Goal: Task Accomplishment & Management: Manage account settings

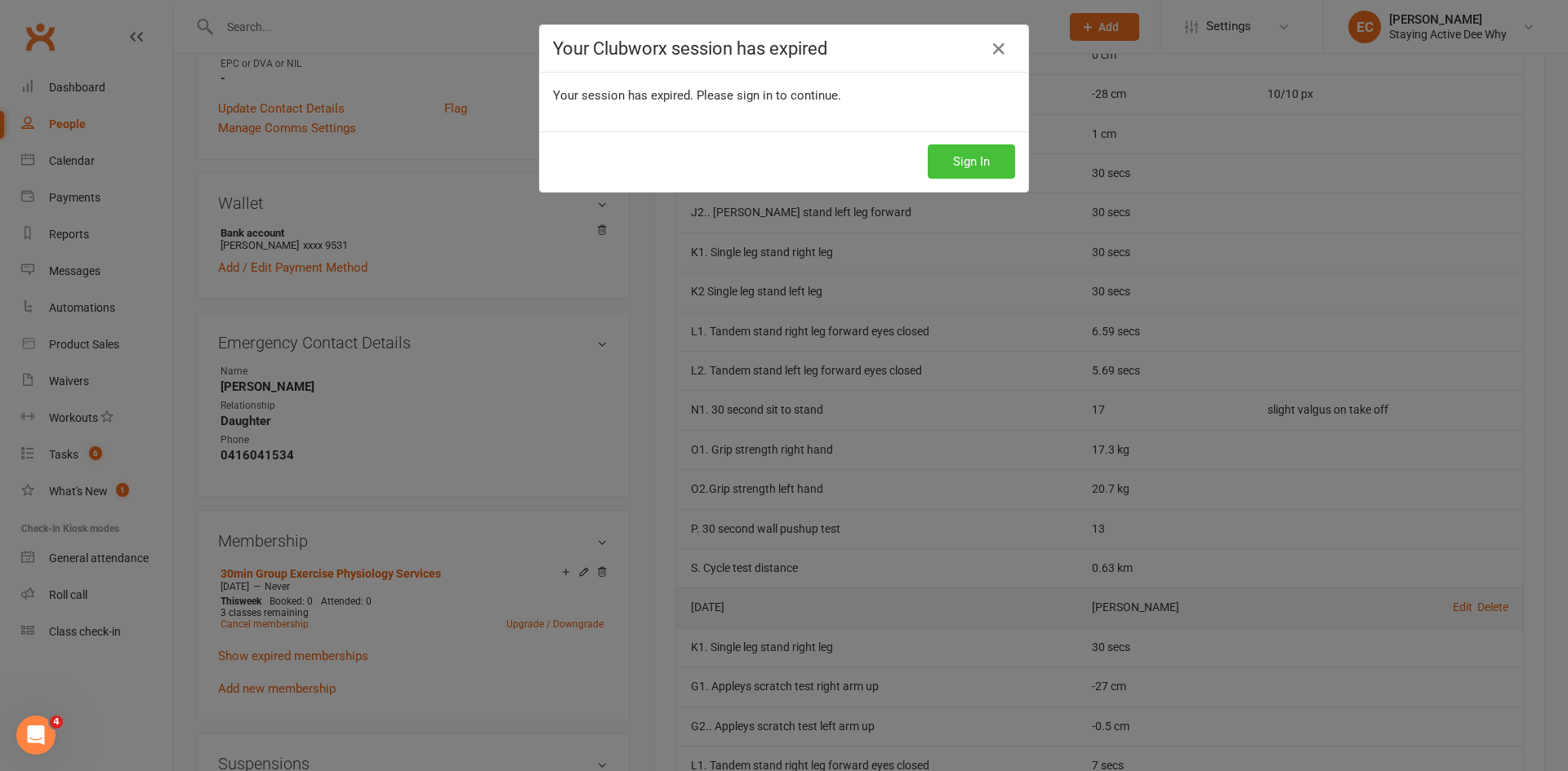
click at [836, 170] on button "Sign In" at bounding box center [972, 162] width 87 height 35
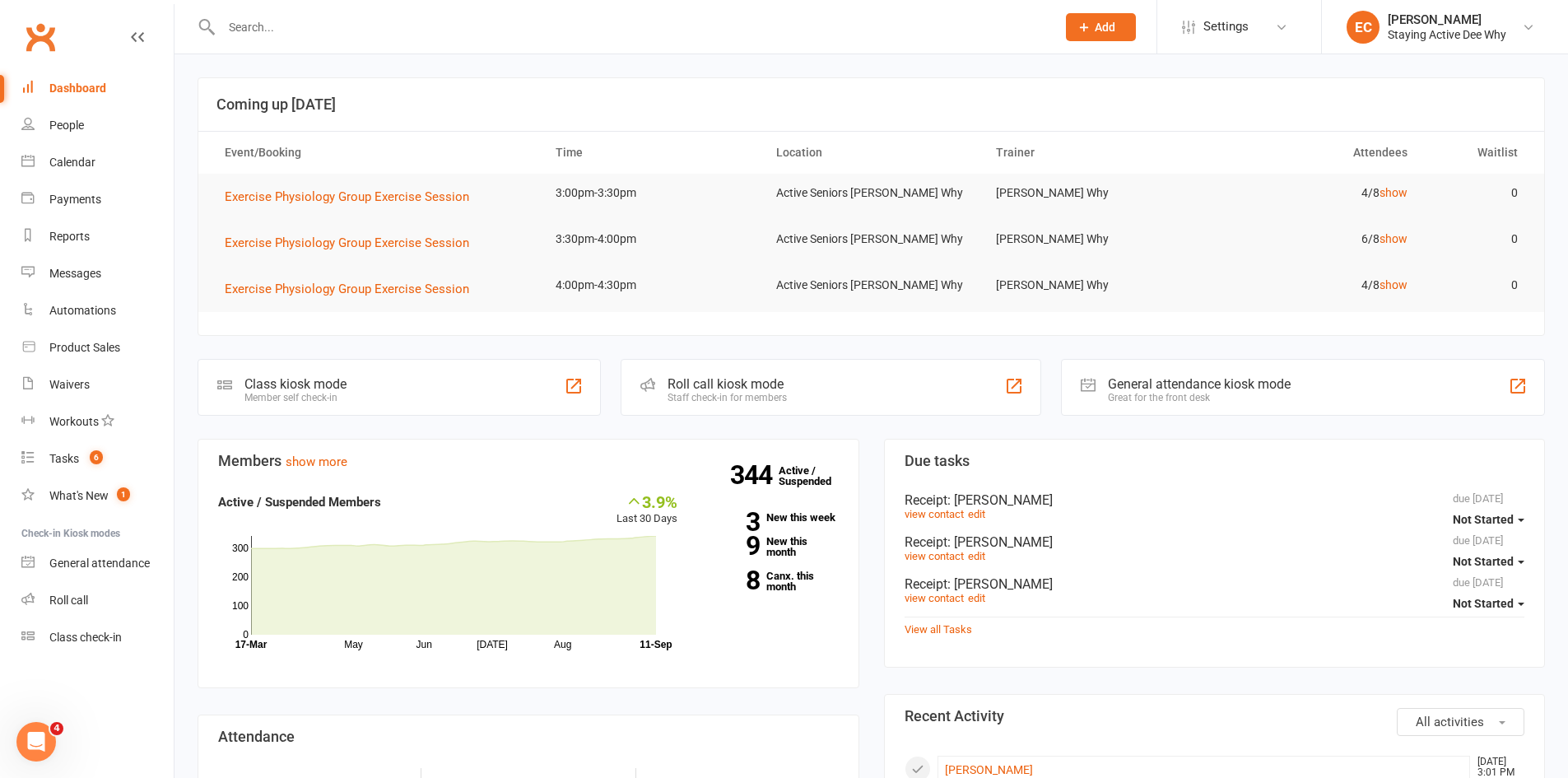
click at [356, 28] on input "text" at bounding box center [631, 27] width 828 height 23
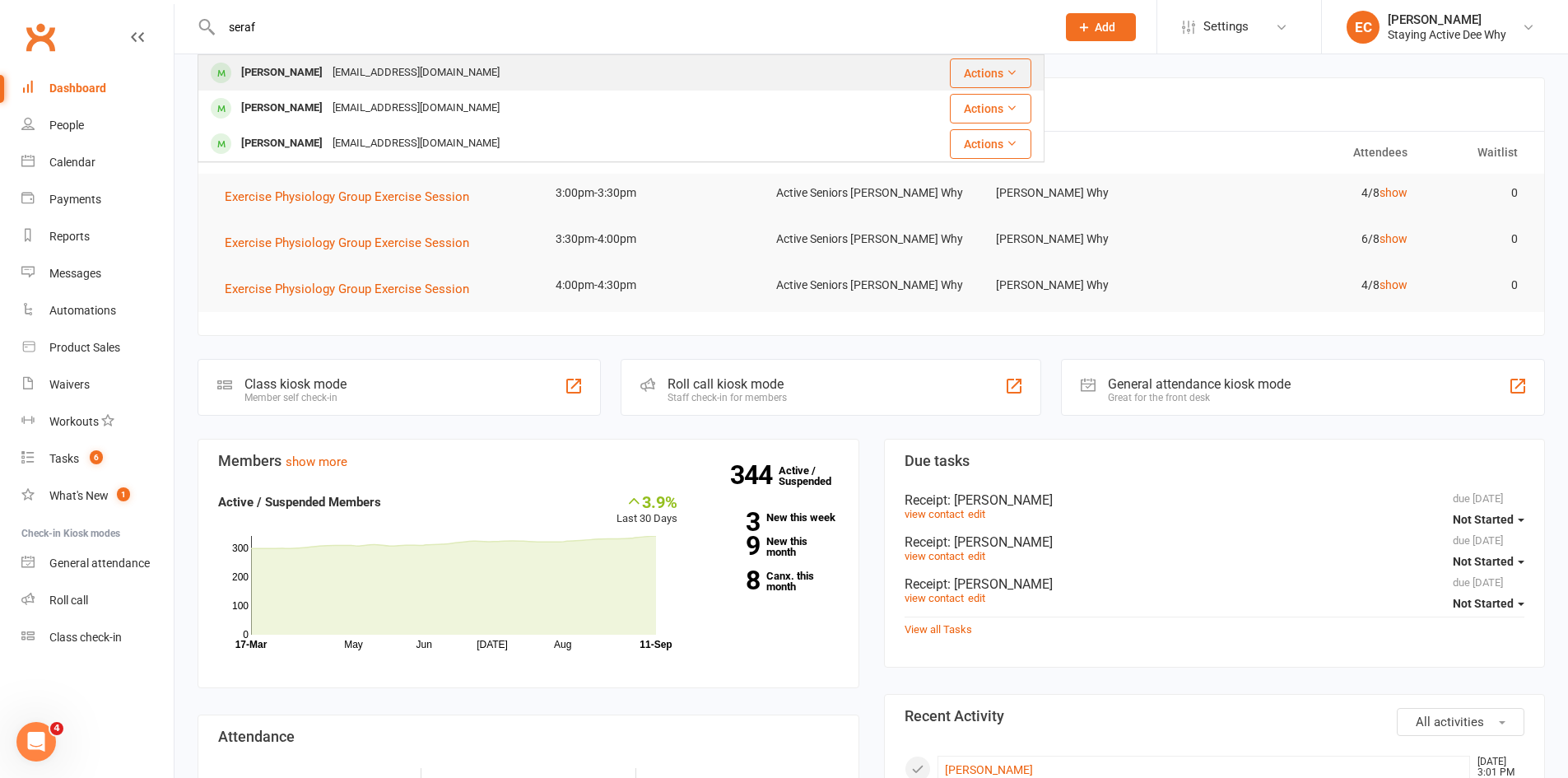
type input "seraf"
click at [354, 73] on div "seracaminiti@hotmail.com" at bounding box center [416, 73] width 177 height 24
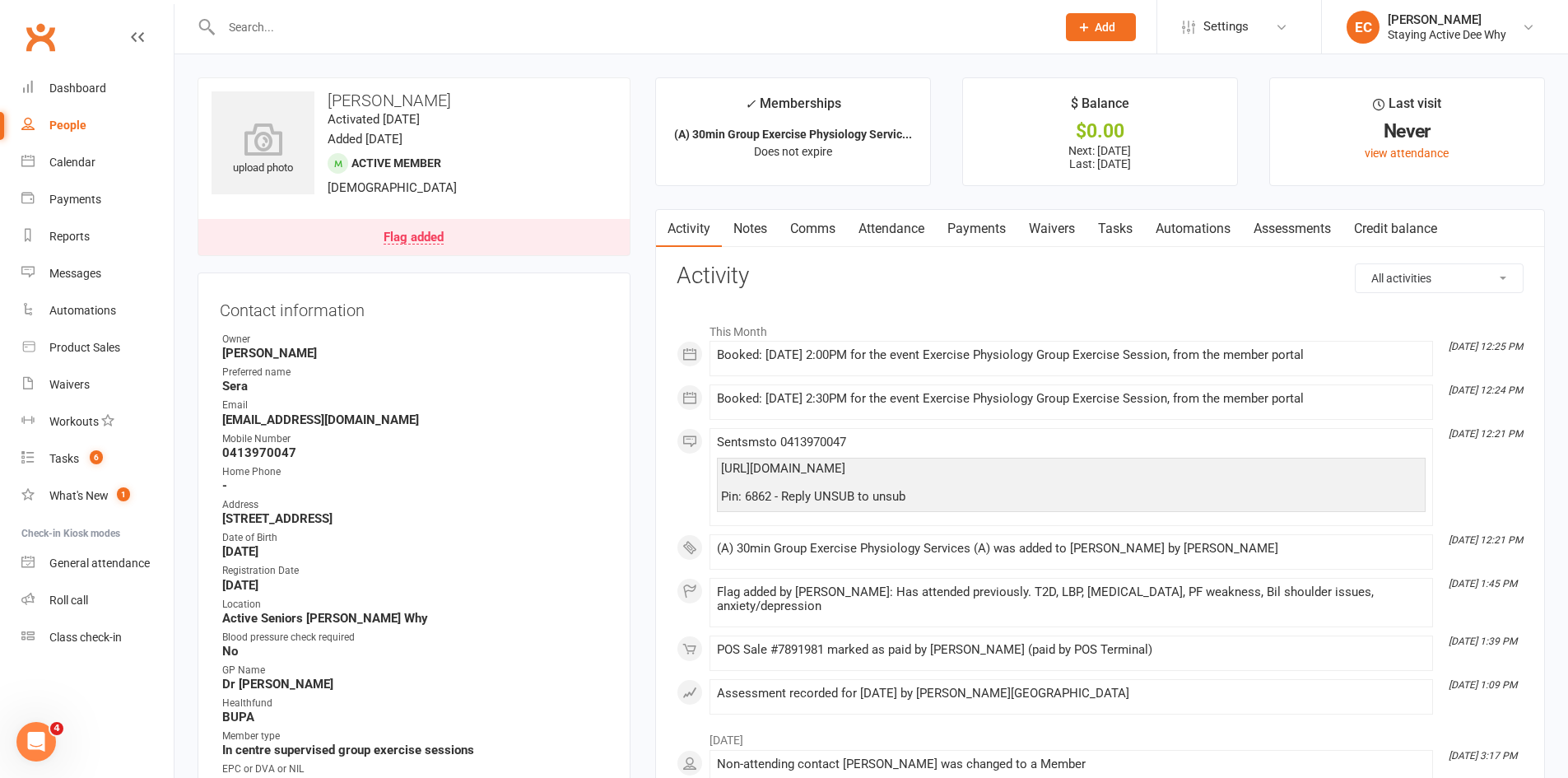
click at [912, 225] on link "Attendance" at bounding box center [891, 229] width 89 height 38
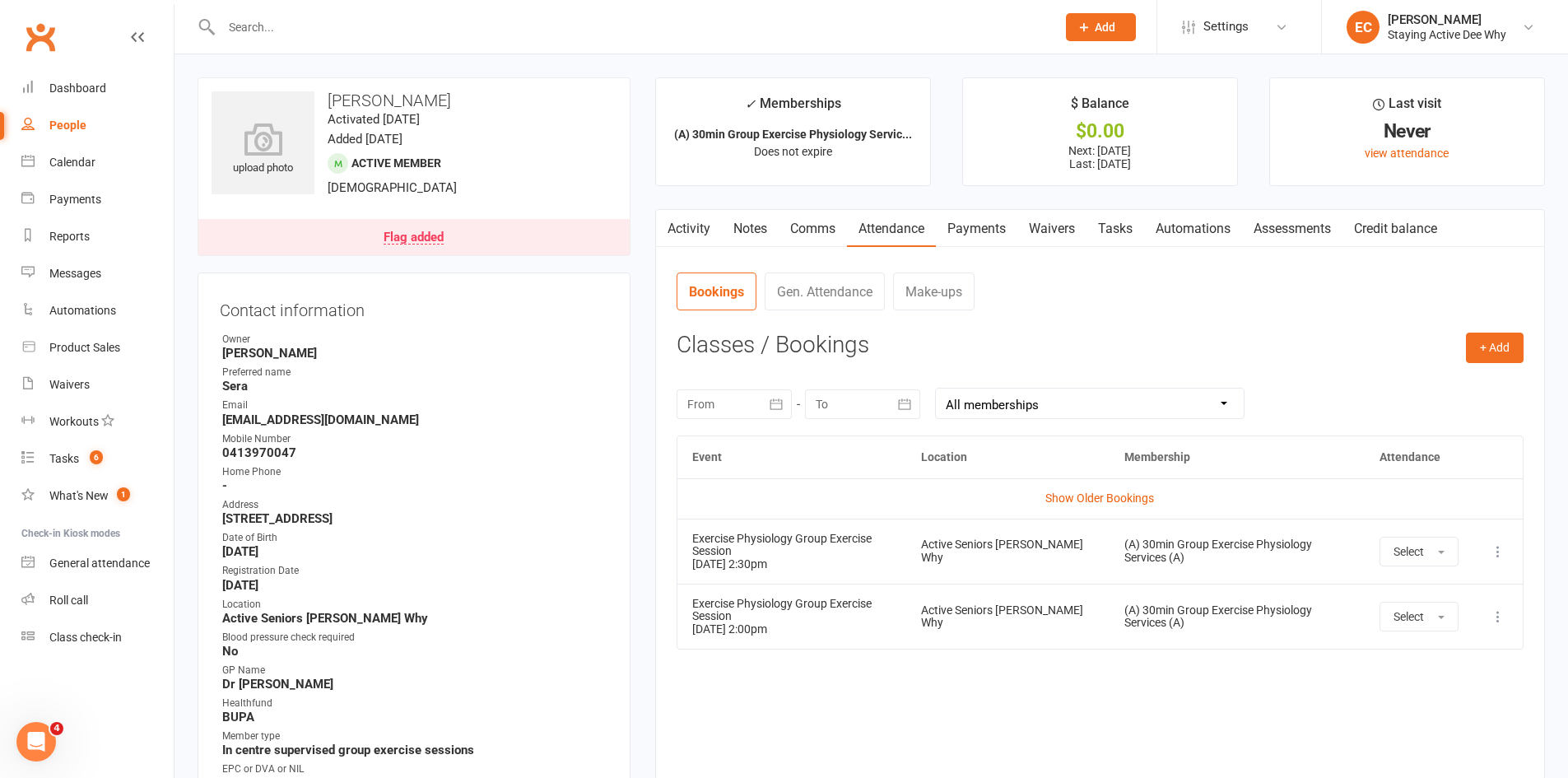
click at [1111, 747] on div "Event Location Membership Attendance Show Older Bookings Exercise Physiology Gr…" at bounding box center [1100, 595] width 847 height 320
click at [1282, 224] on link "Assessments" at bounding box center [1292, 229] width 100 height 38
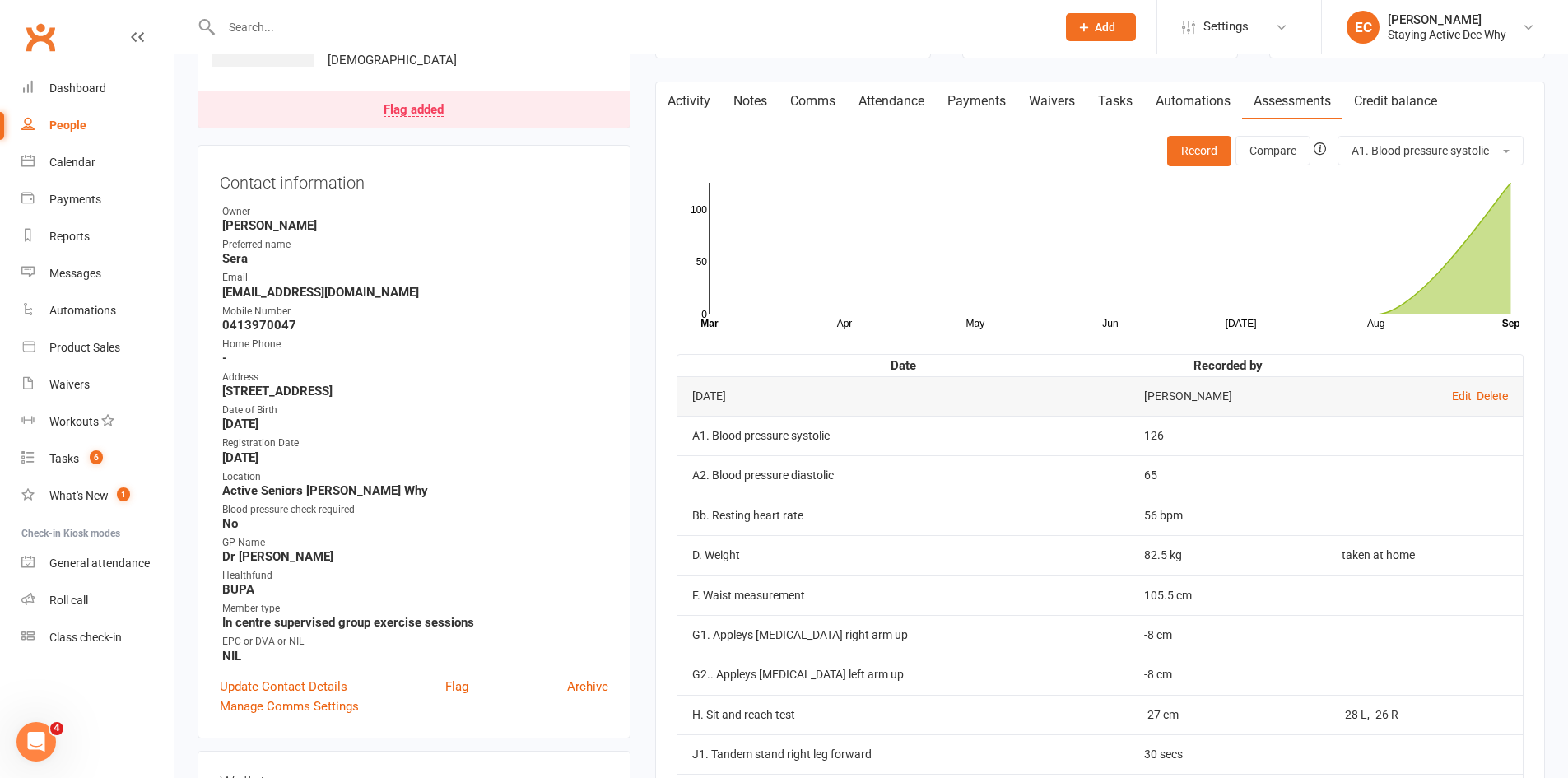
scroll to position [164, 0]
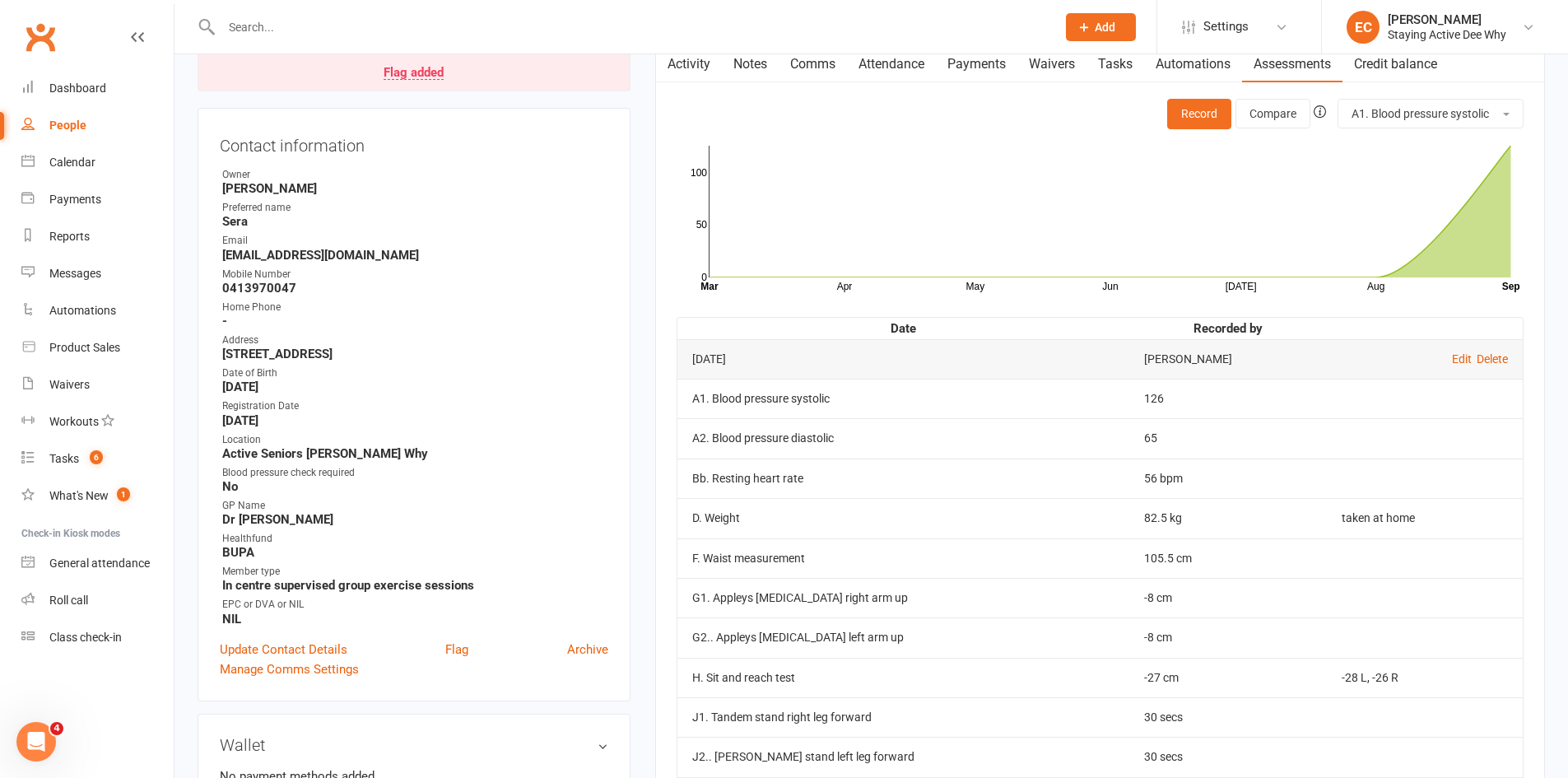
drag, startPoint x: 342, startPoint y: 523, endPoint x: 219, endPoint y: 524, distance: 123.0
click at [219, 524] on li "GP Name Dr Gabrielle Legradri" at bounding box center [413, 513] width 388 height 28
copy strong "Dr Gabrielle Legradri"
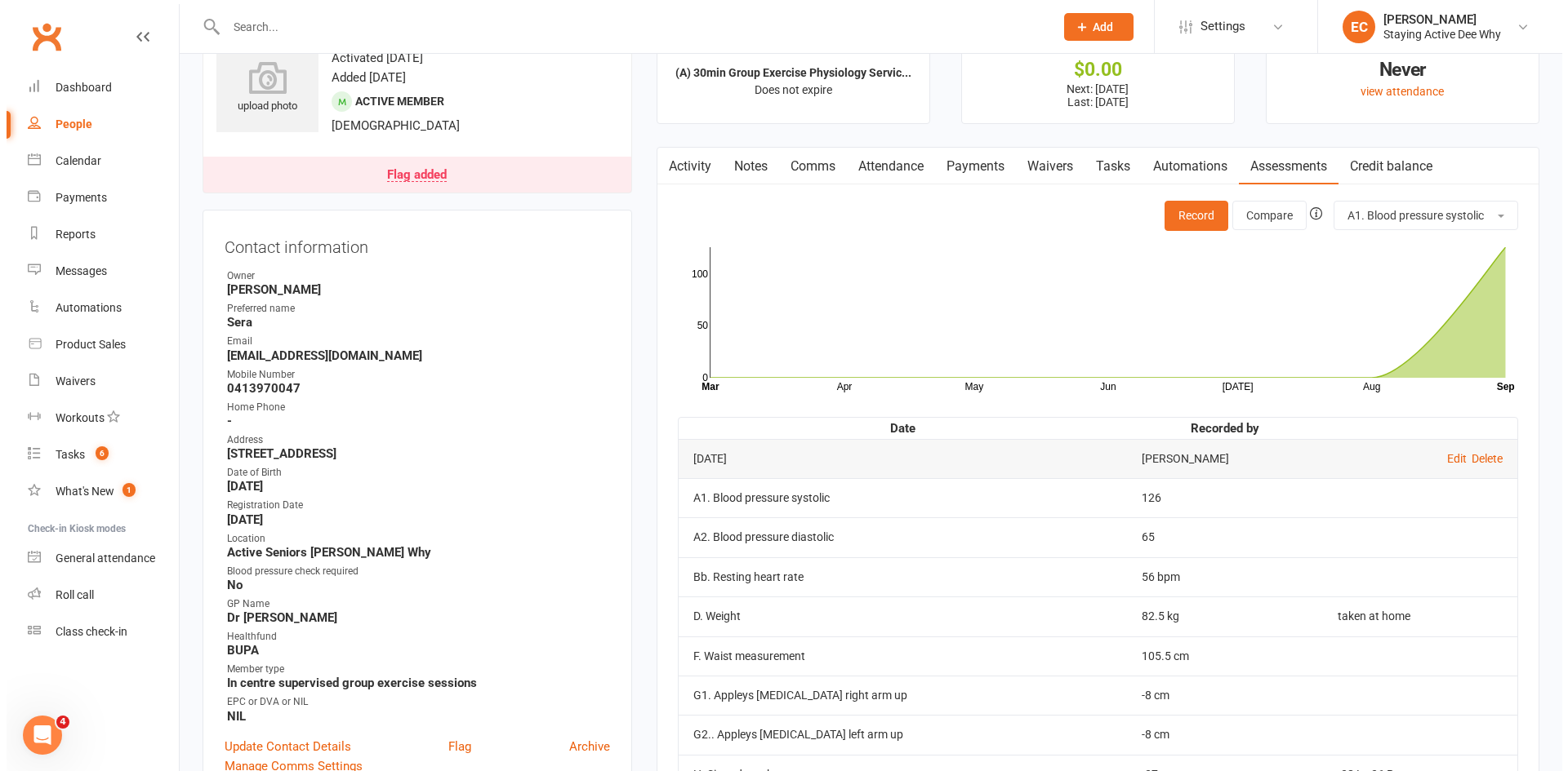
scroll to position [0, 0]
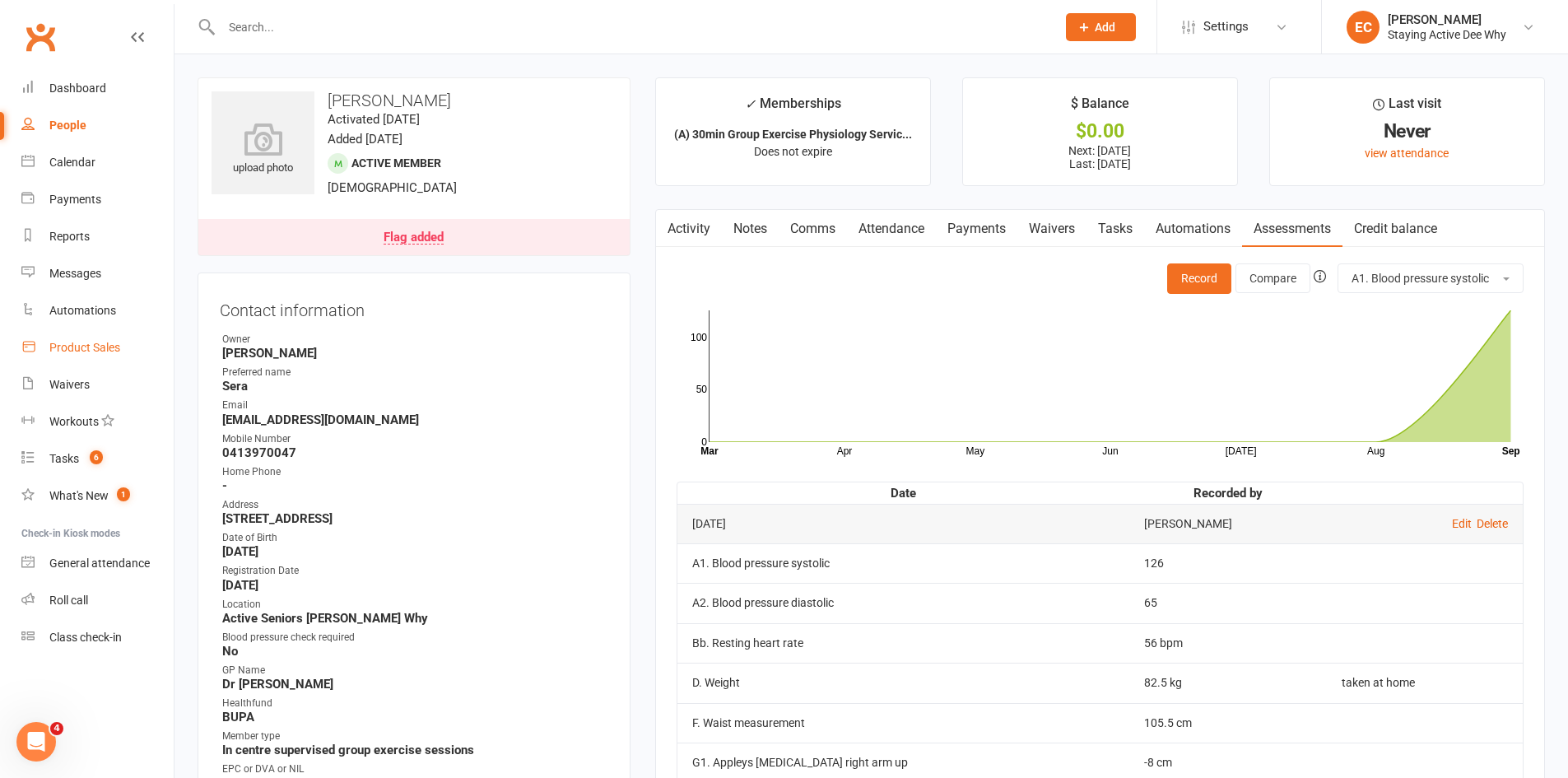
click at [99, 338] on link "Product Sales" at bounding box center [97, 348] width 152 height 37
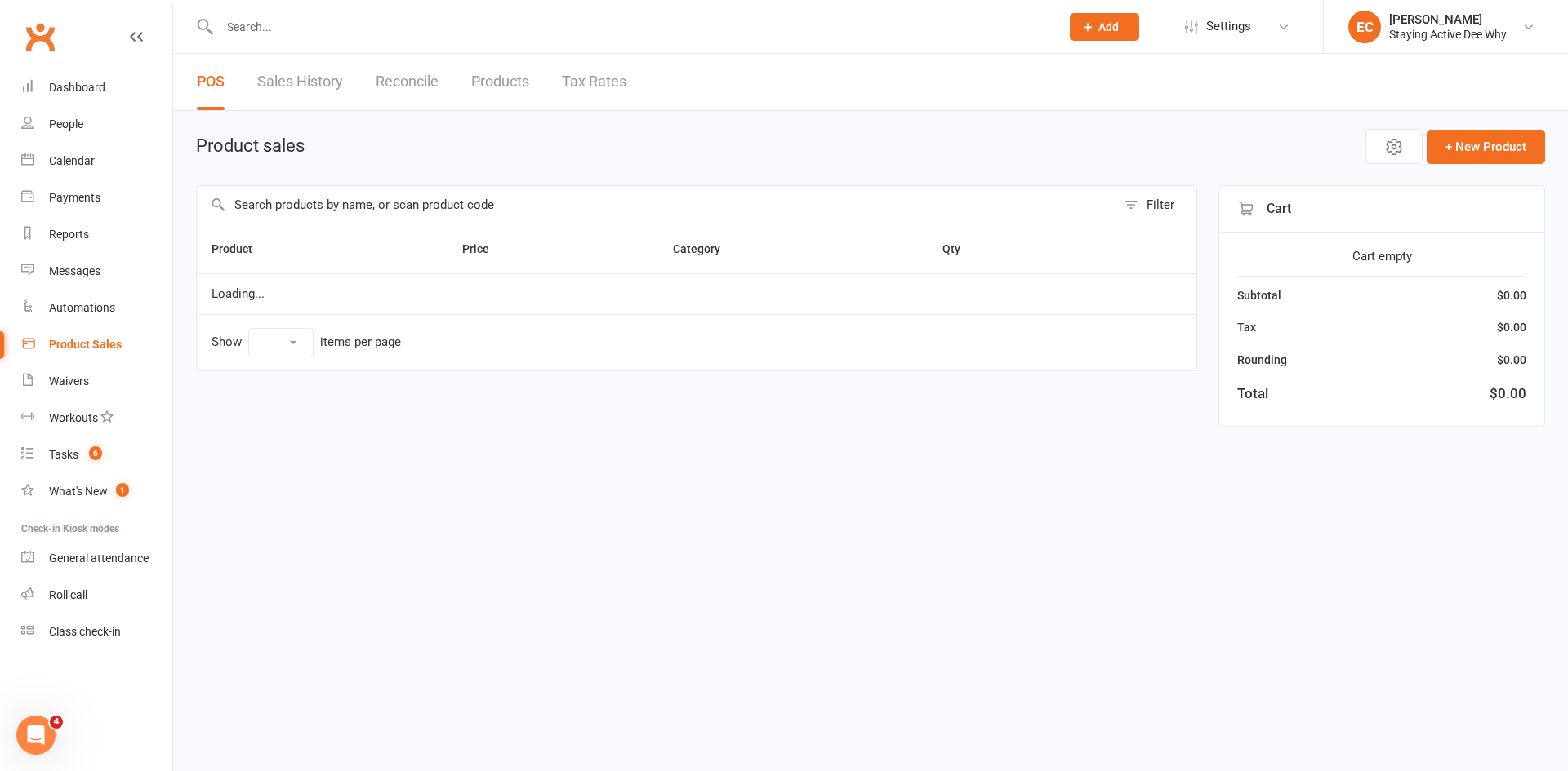
select select "50"
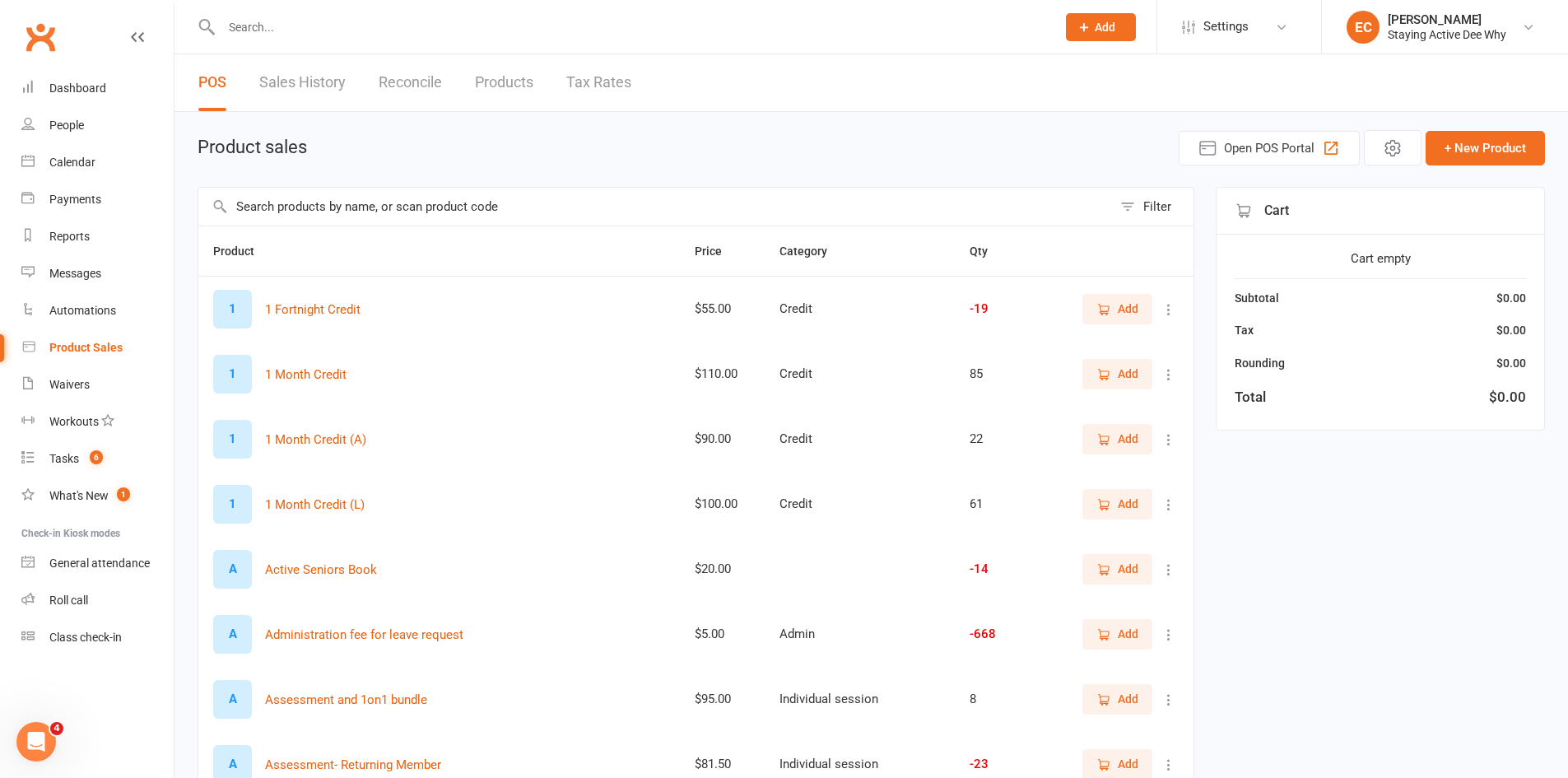
click at [315, 208] on input "text" at bounding box center [655, 206] width 913 height 38
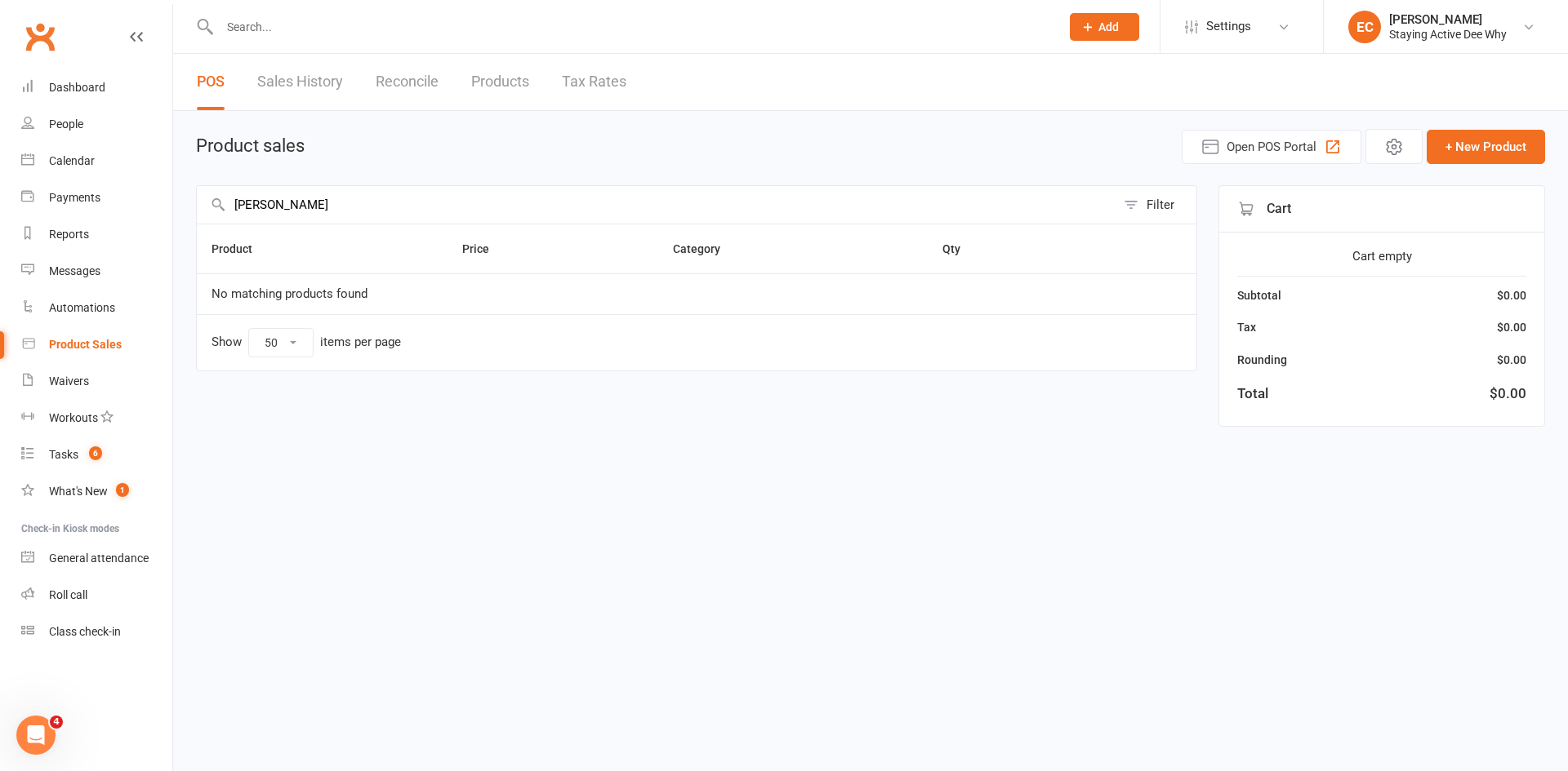
drag, startPoint x: 262, startPoint y: 208, endPoint x: 201, endPoint y: 199, distance: 61.7
click at [201, 199] on input "herringer" at bounding box center [656, 204] width 919 height 37
type input "m"
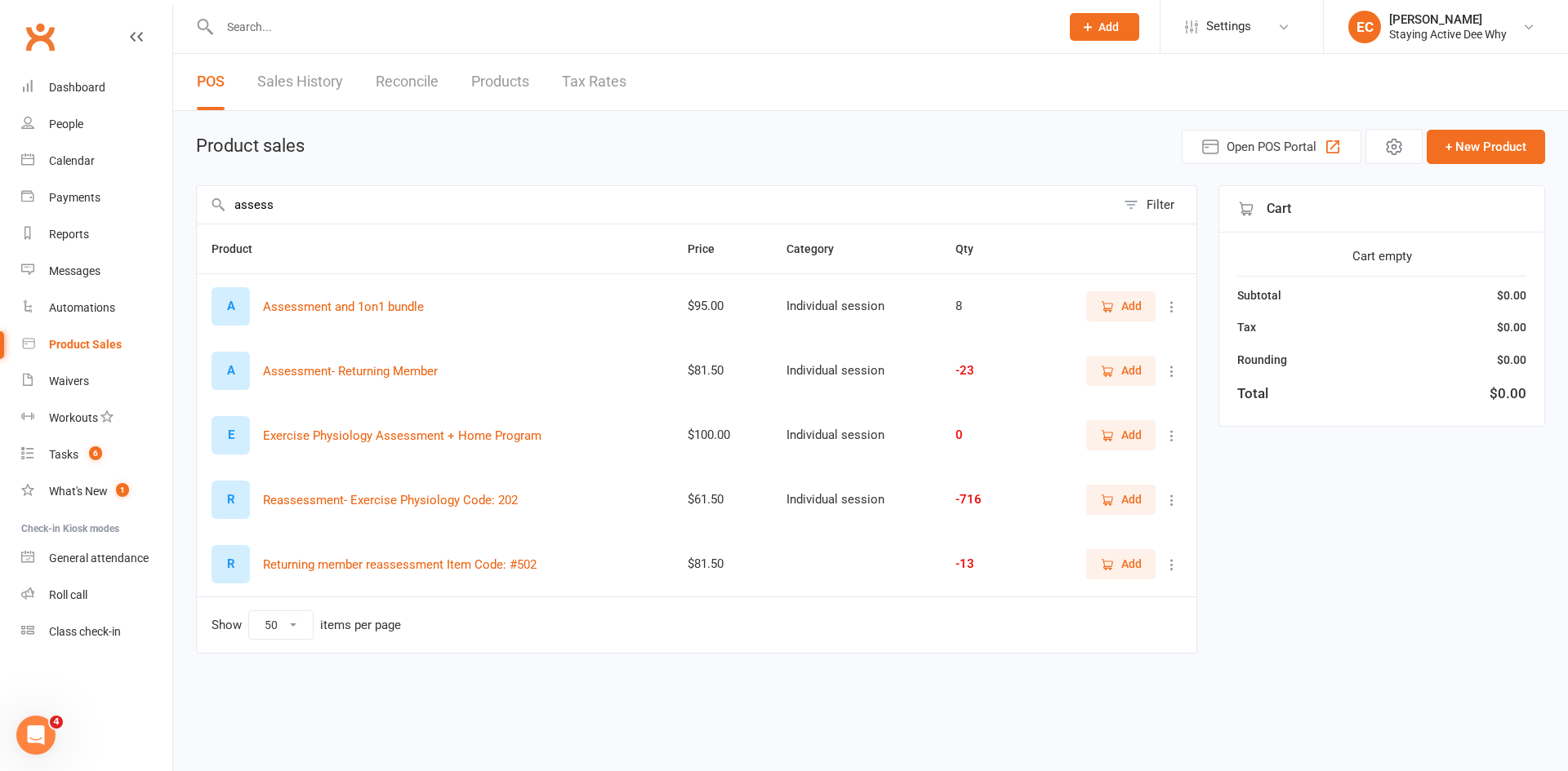
type input "assess"
click at [1132, 506] on span "Add" at bounding box center [1131, 500] width 20 height 18
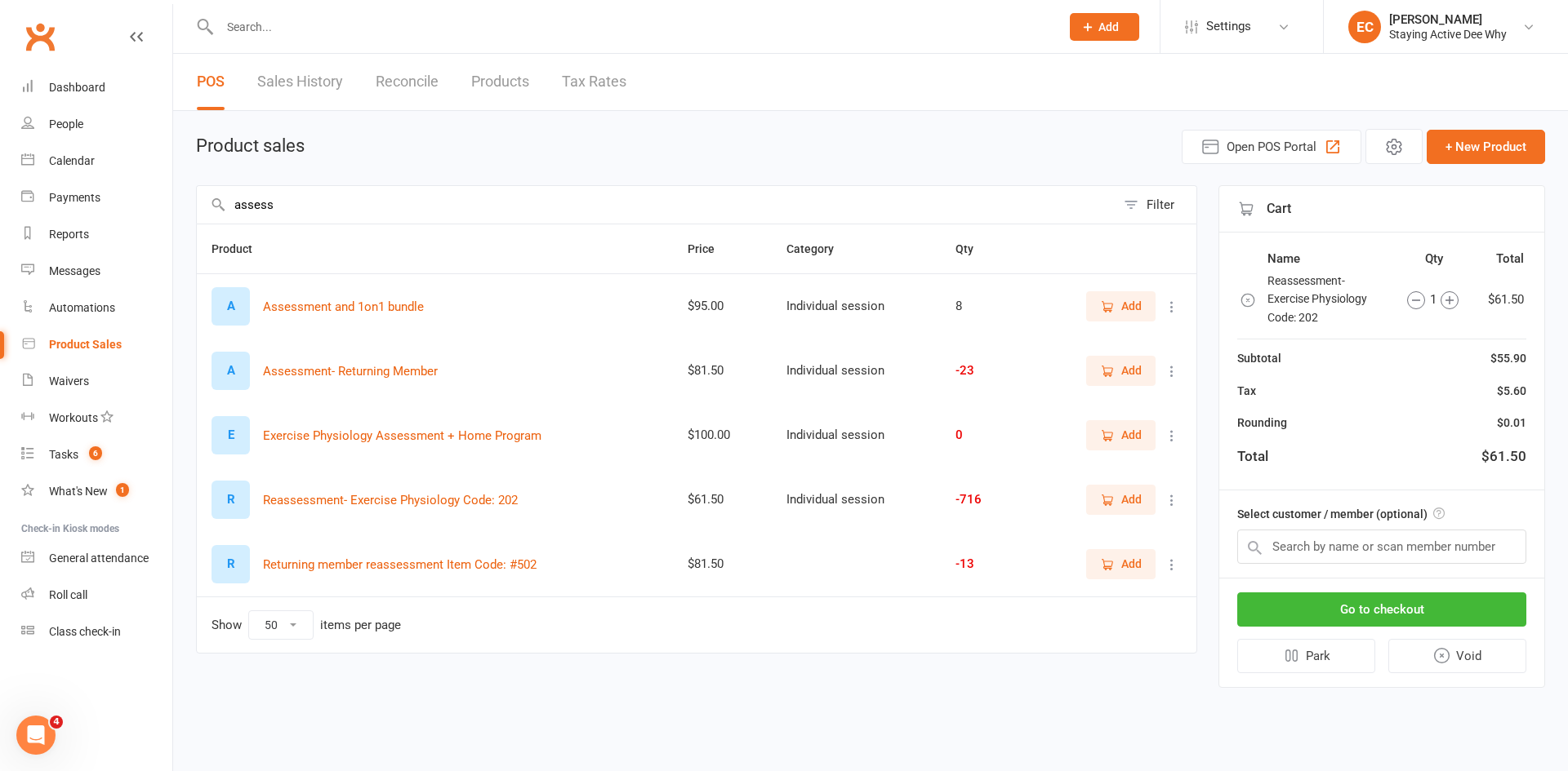
drag, startPoint x: 1294, startPoint y: 525, endPoint x: 1299, endPoint y: 533, distance: 9.4
click at [1298, 527] on div "Select customer / member (optional)" at bounding box center [1381, 534] width 325 height 88
click at [1298, 540] on input "text" at bounding box center [1381, 547] width 289 height 35
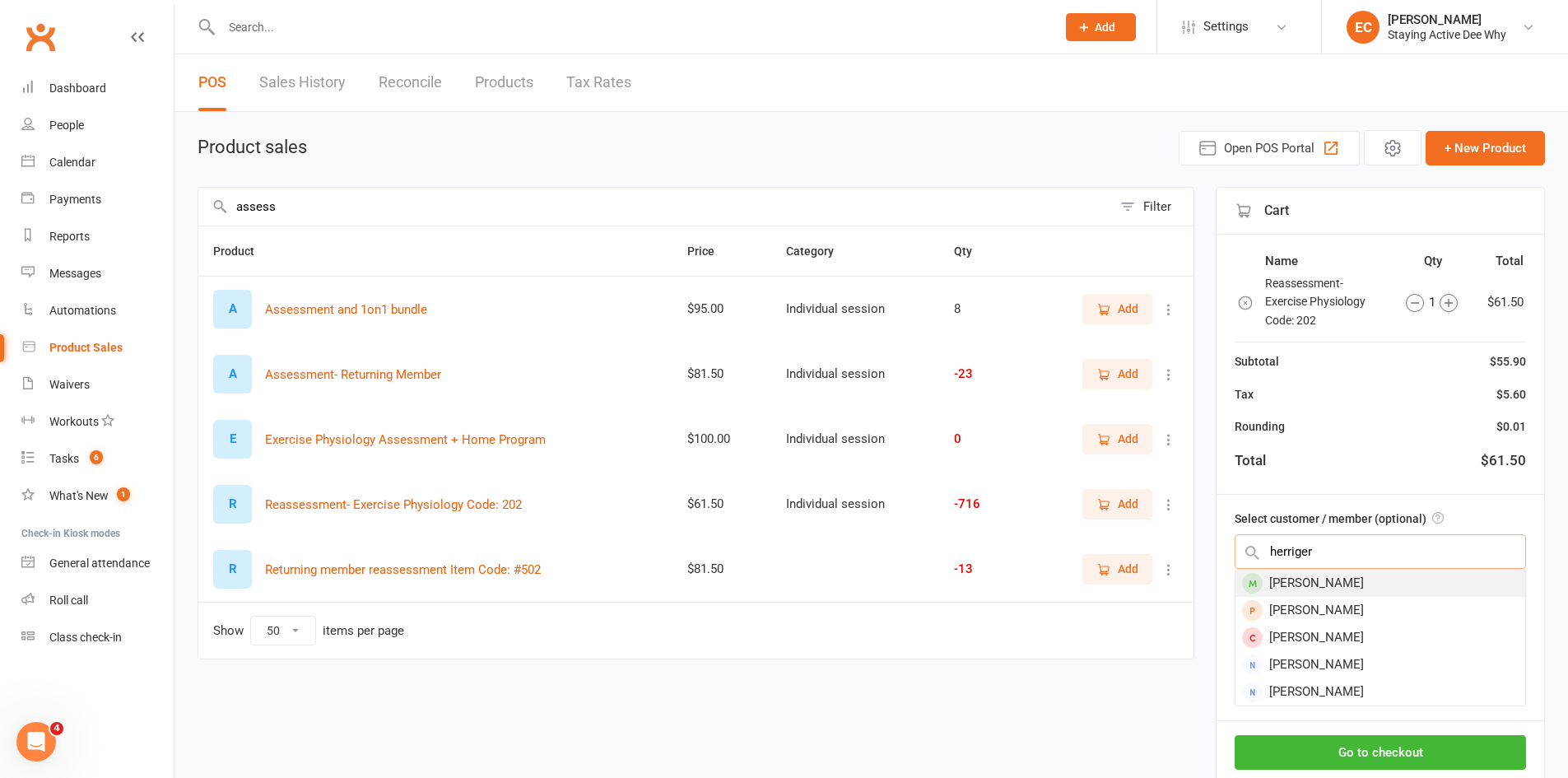
type input "herriger"
click at [1321, 584] on div "Jennifer Herringer" at bounding box center [1381, 584] width 290 height 28
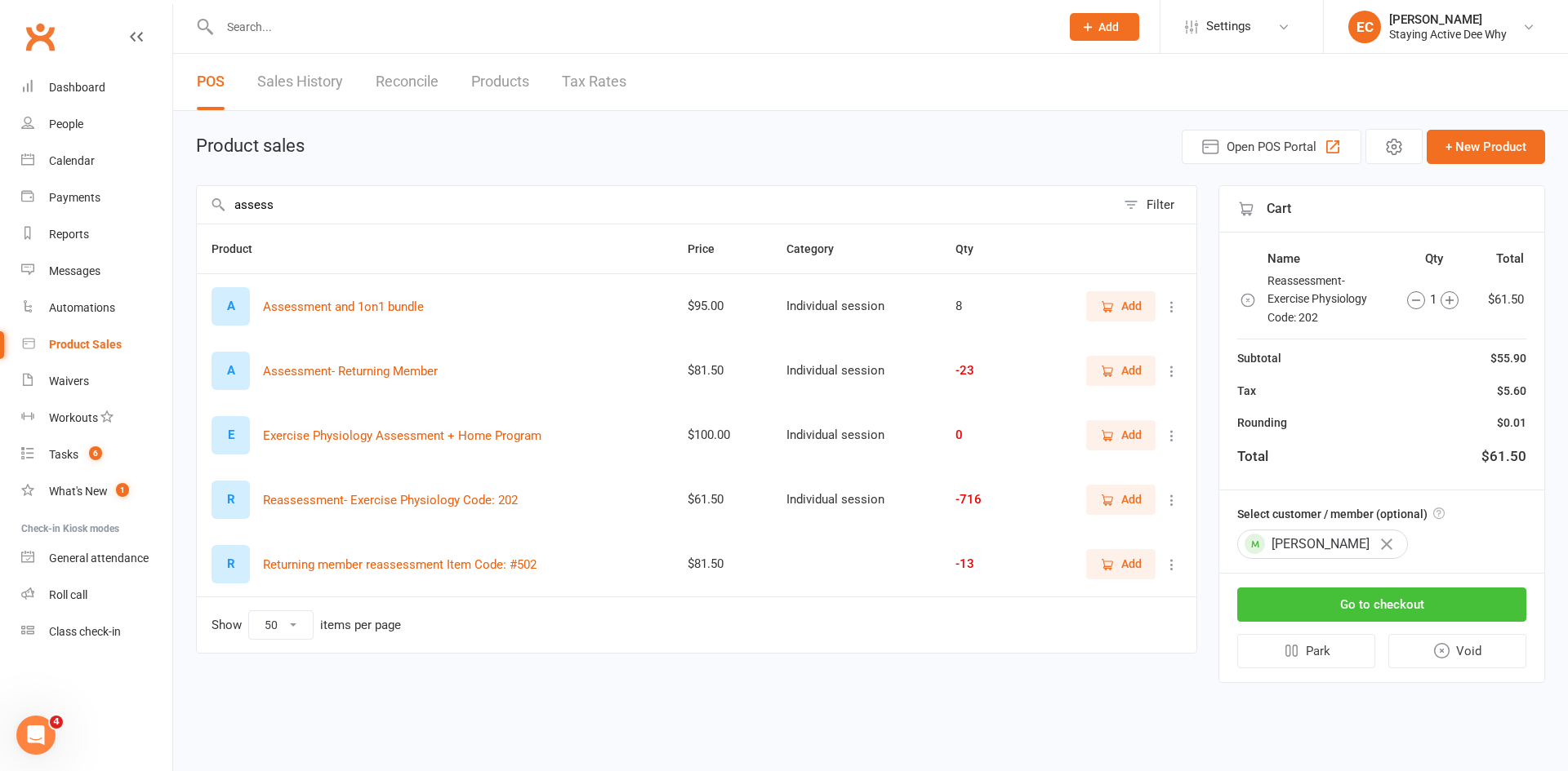
click at [1318, 606] on button "Go to checkout" at bounding box center [1381, 605] width 289 height 35
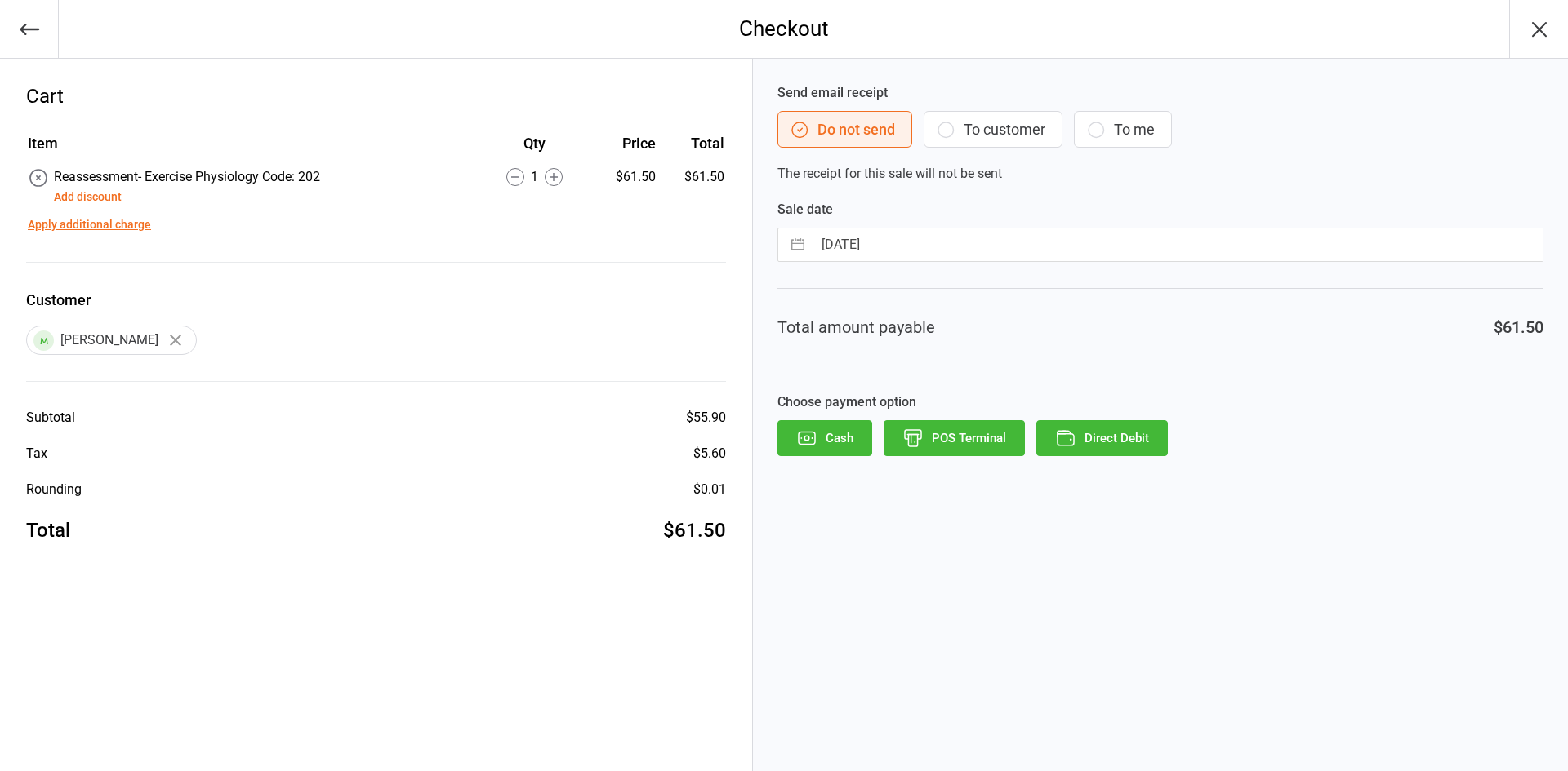
click at [1124, 432] on button "Direct Debit" at bounding box center [1102, 438] width 131 height 36
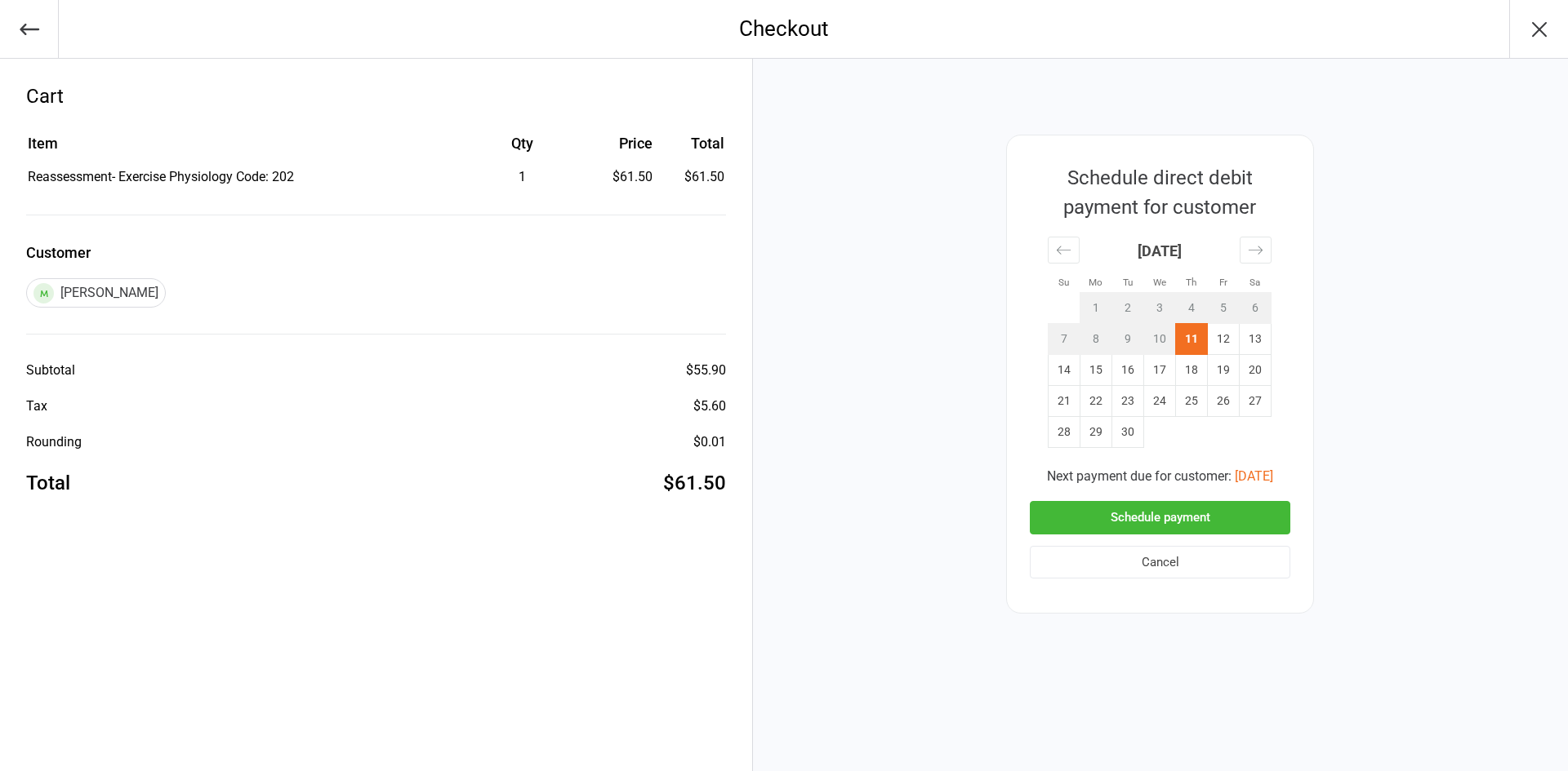
click at [1157, 519] on button "Schedule payment" at bounding box center [1160, 518] width 260 height 34
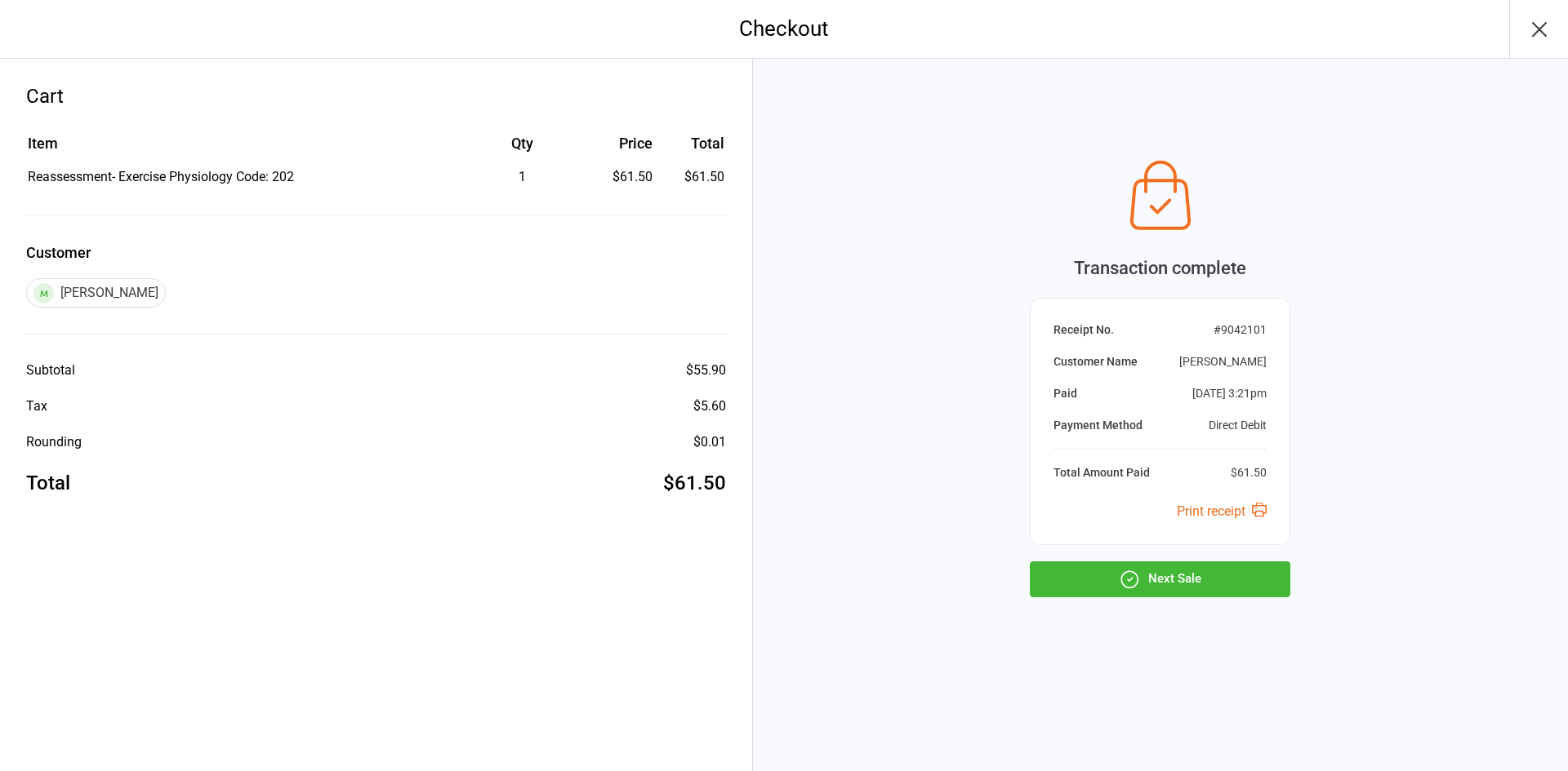
click at [1536, 16] on icon "button" at bounding box center [1539, 29] width 26 height 26
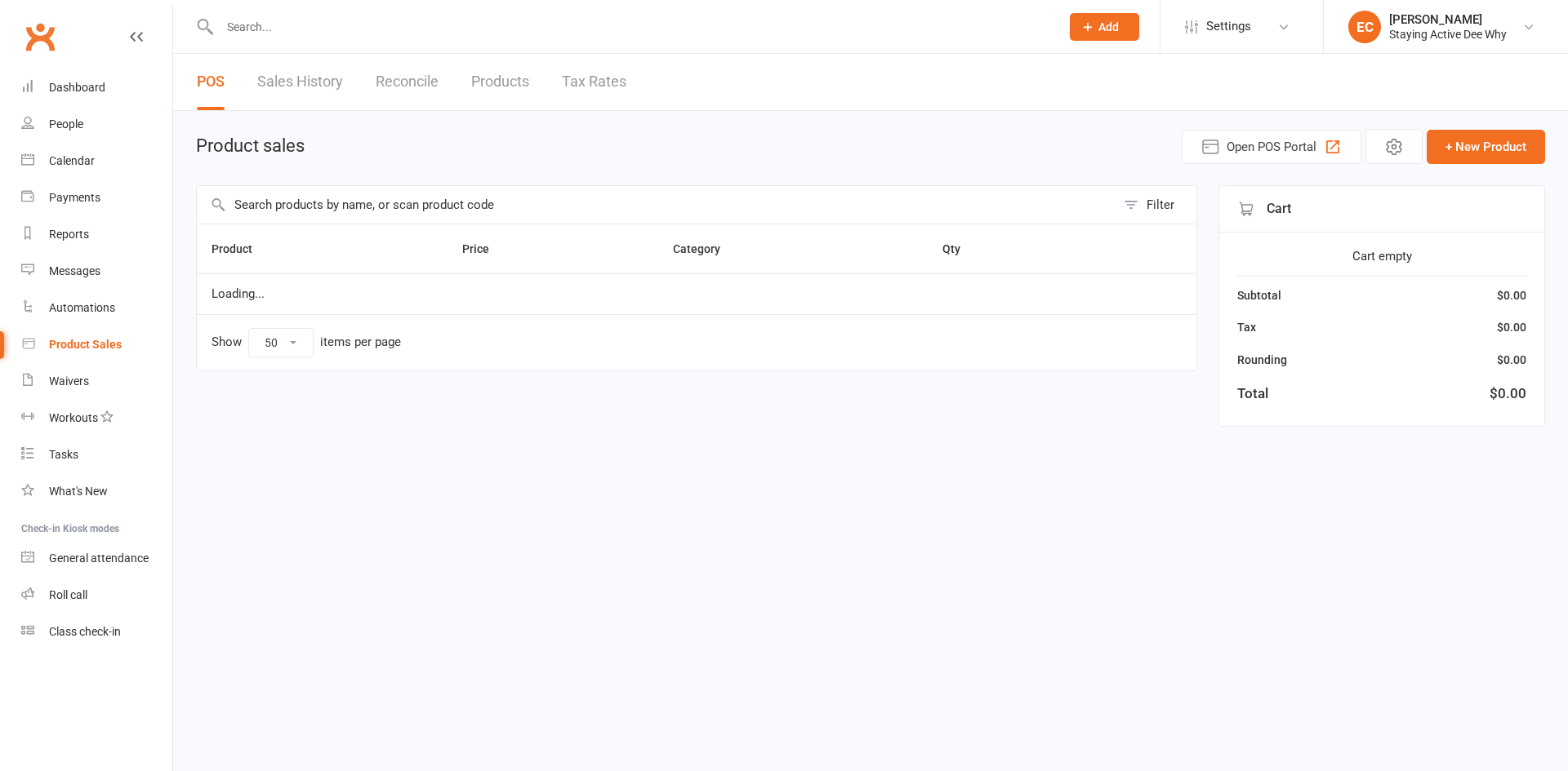
select select "50"
click at [323, 38] on div at bounding box center [622, 26] width 852 height 53
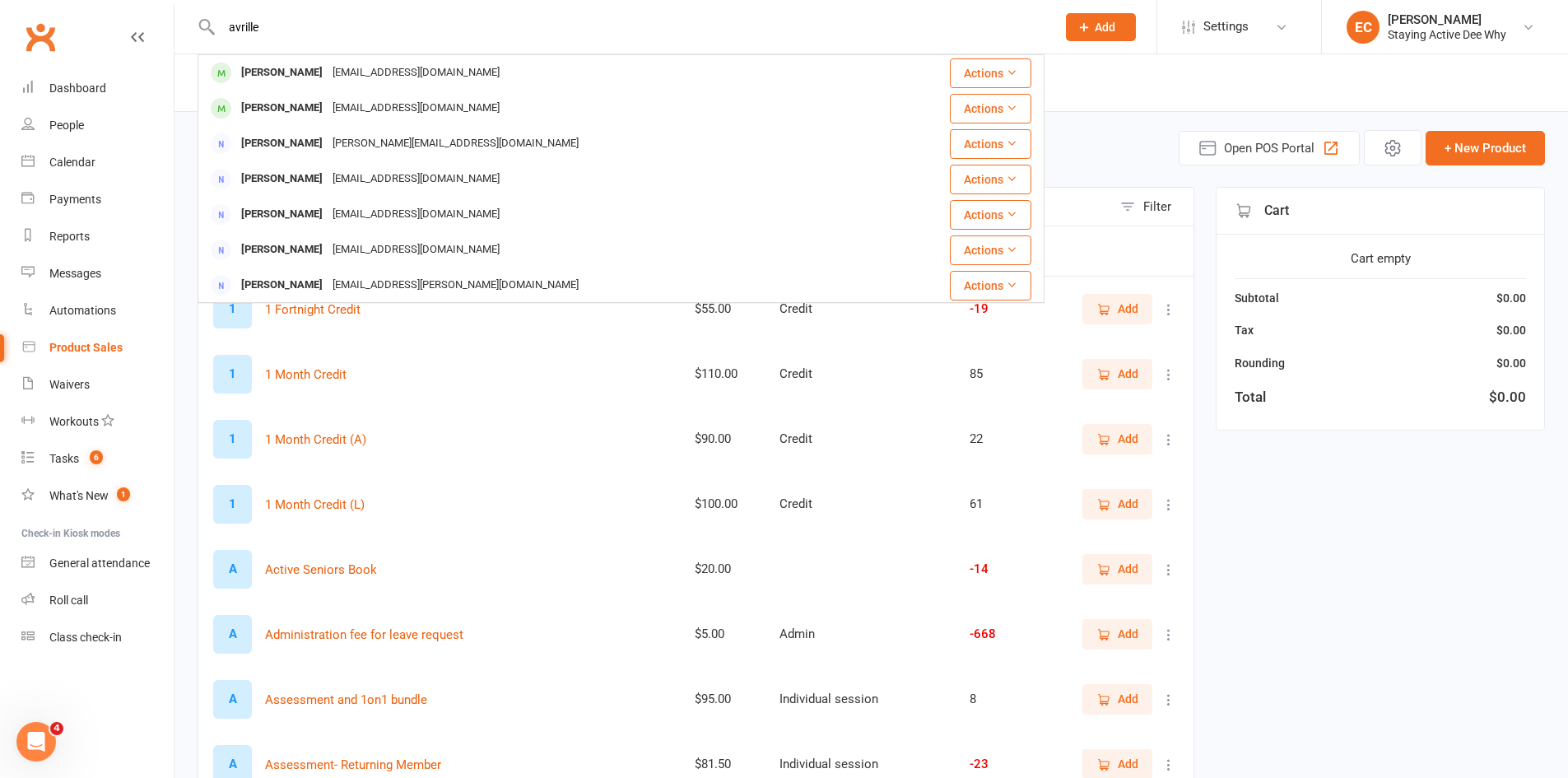
type input "avrille"
click at [291, 69] on div "Avrille Ciccone" at bounding box center [282, 73] width 92 height 24
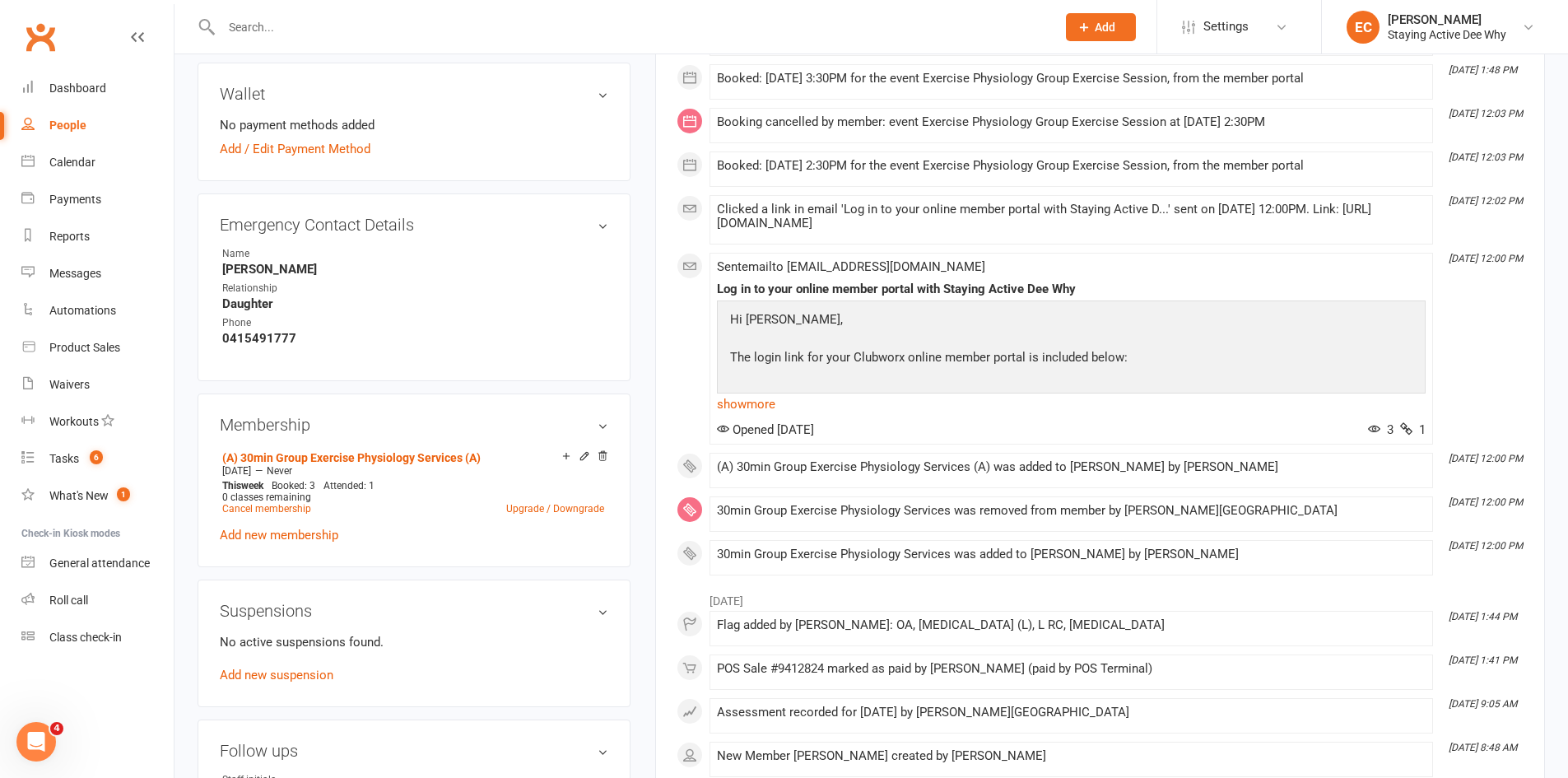
scroll to position [824, 0]
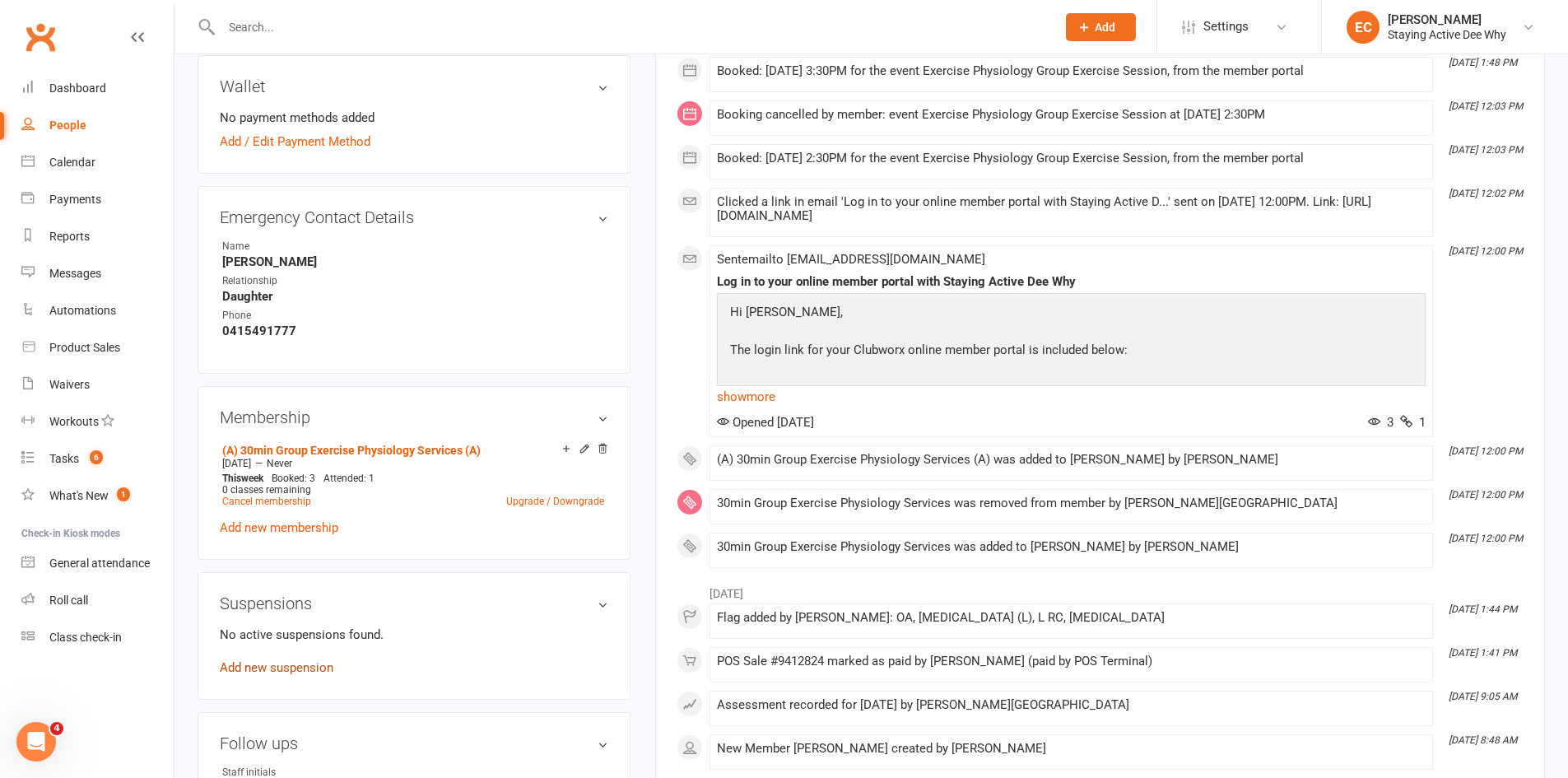
click at [271, 668] on link "Add new suspension" at bounding box center [276, 668] width 114 height 15
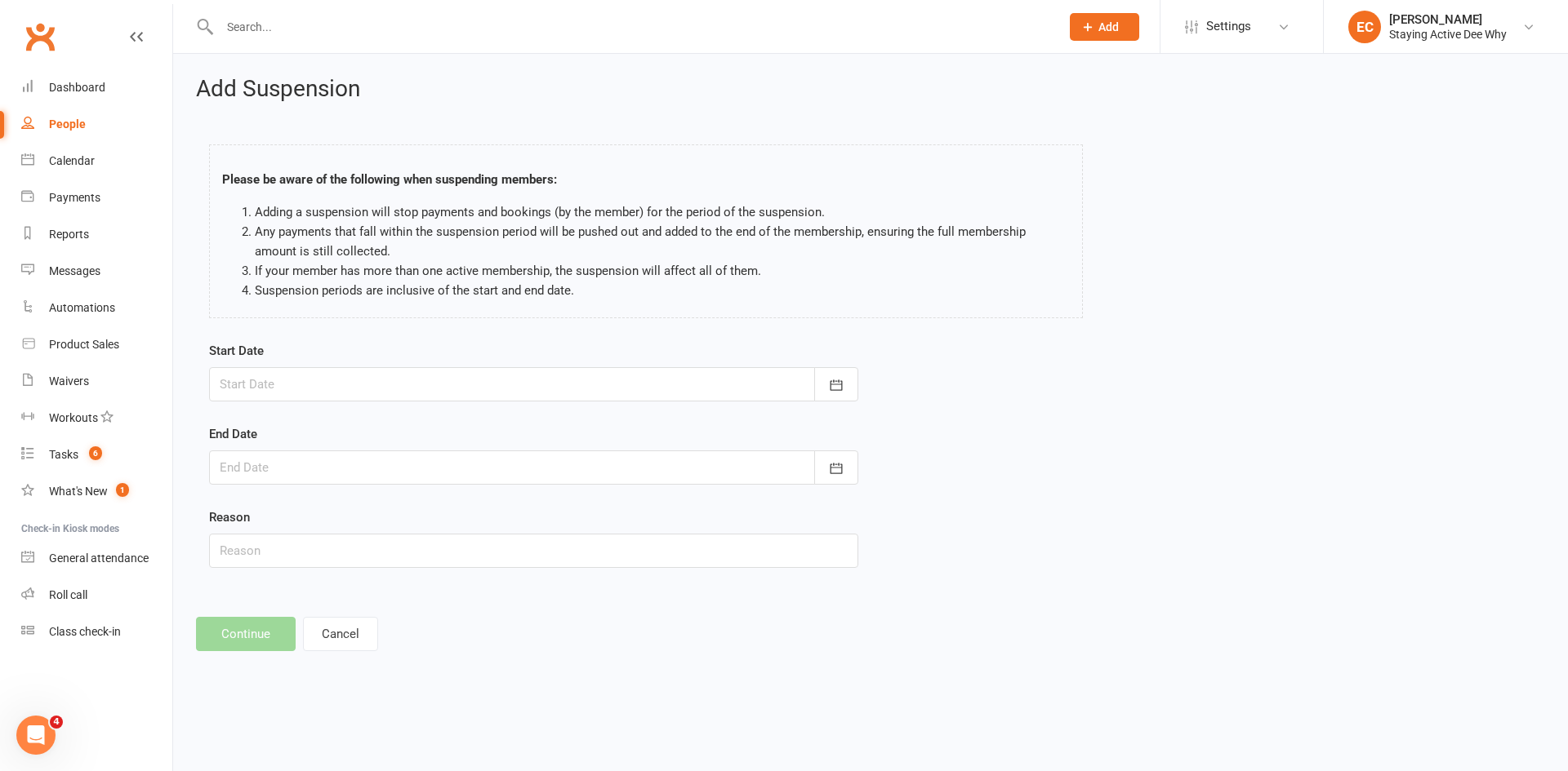
click at [360, 373] on div at bounding box center [534, 385] width 649 height 35
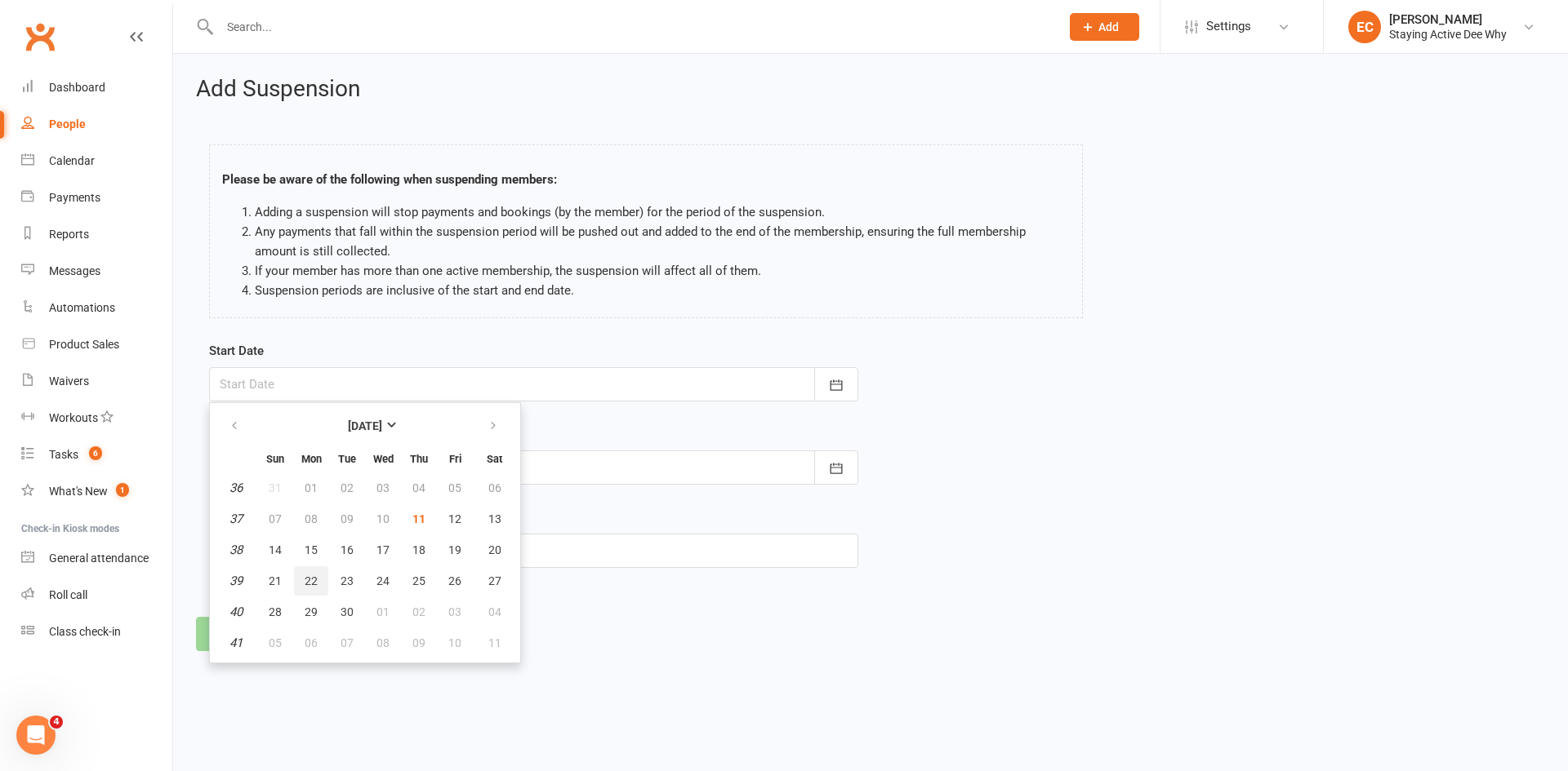
click at [312, 587] on span "22" at bounding box center [311, 581] width 13 height 13
type input "22 Sep 2025"
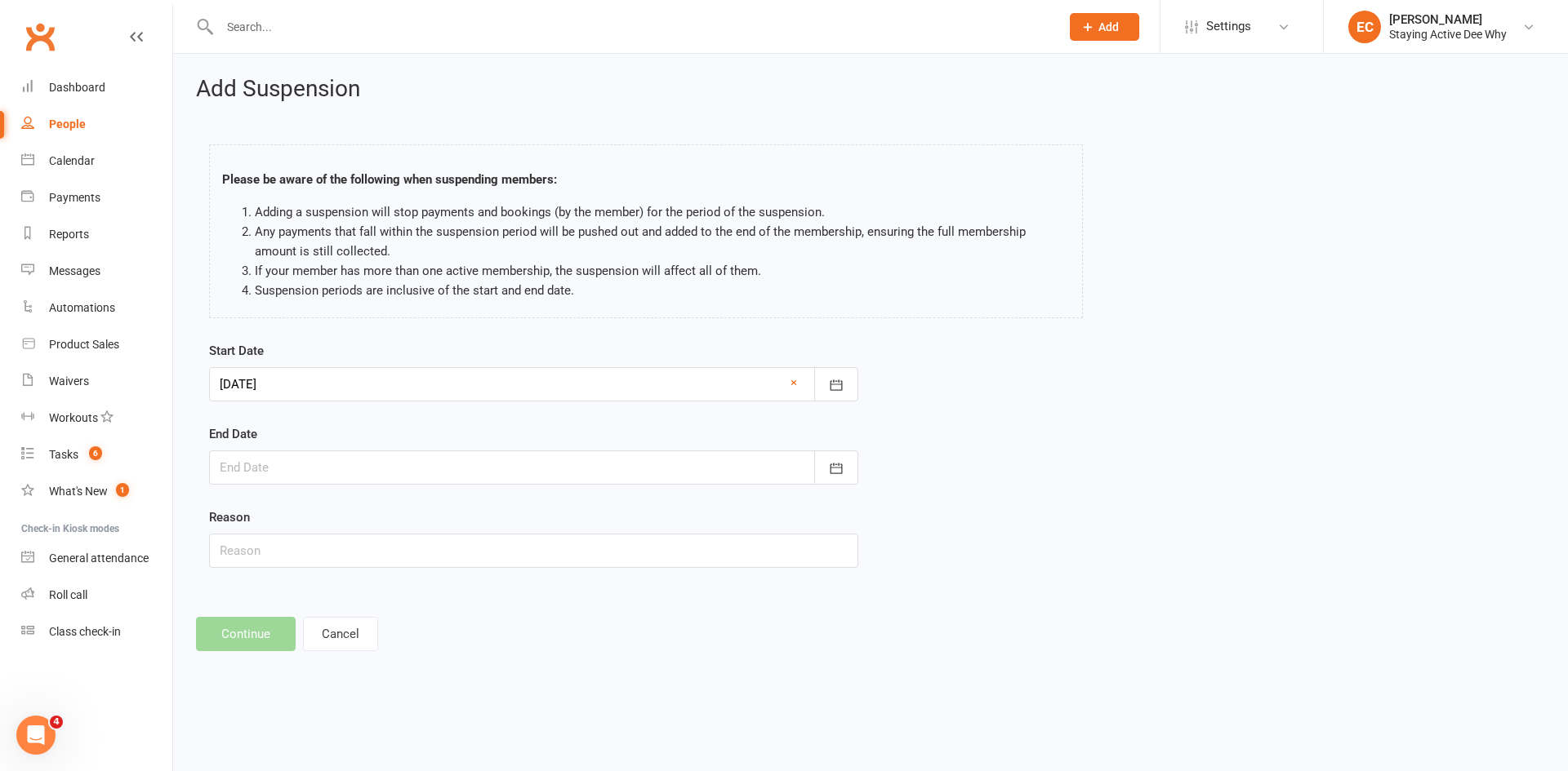
click at [265, 454] on div at bounding box center [534, 468] width 649 height 35
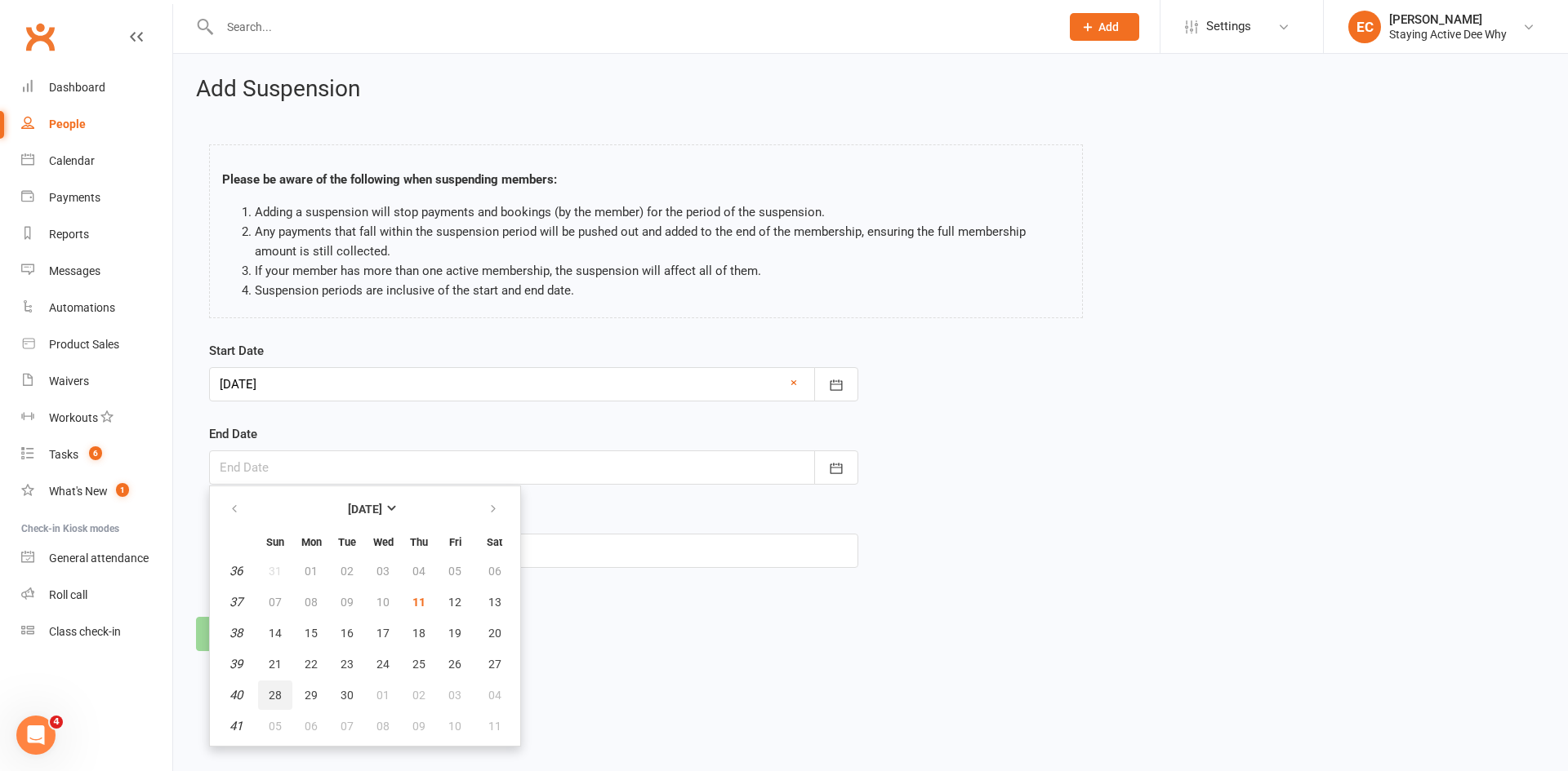
click at [275, 698] on span "28" at bounding box center [275, 695] width 13 height 13
type input "28 Sep 2025"
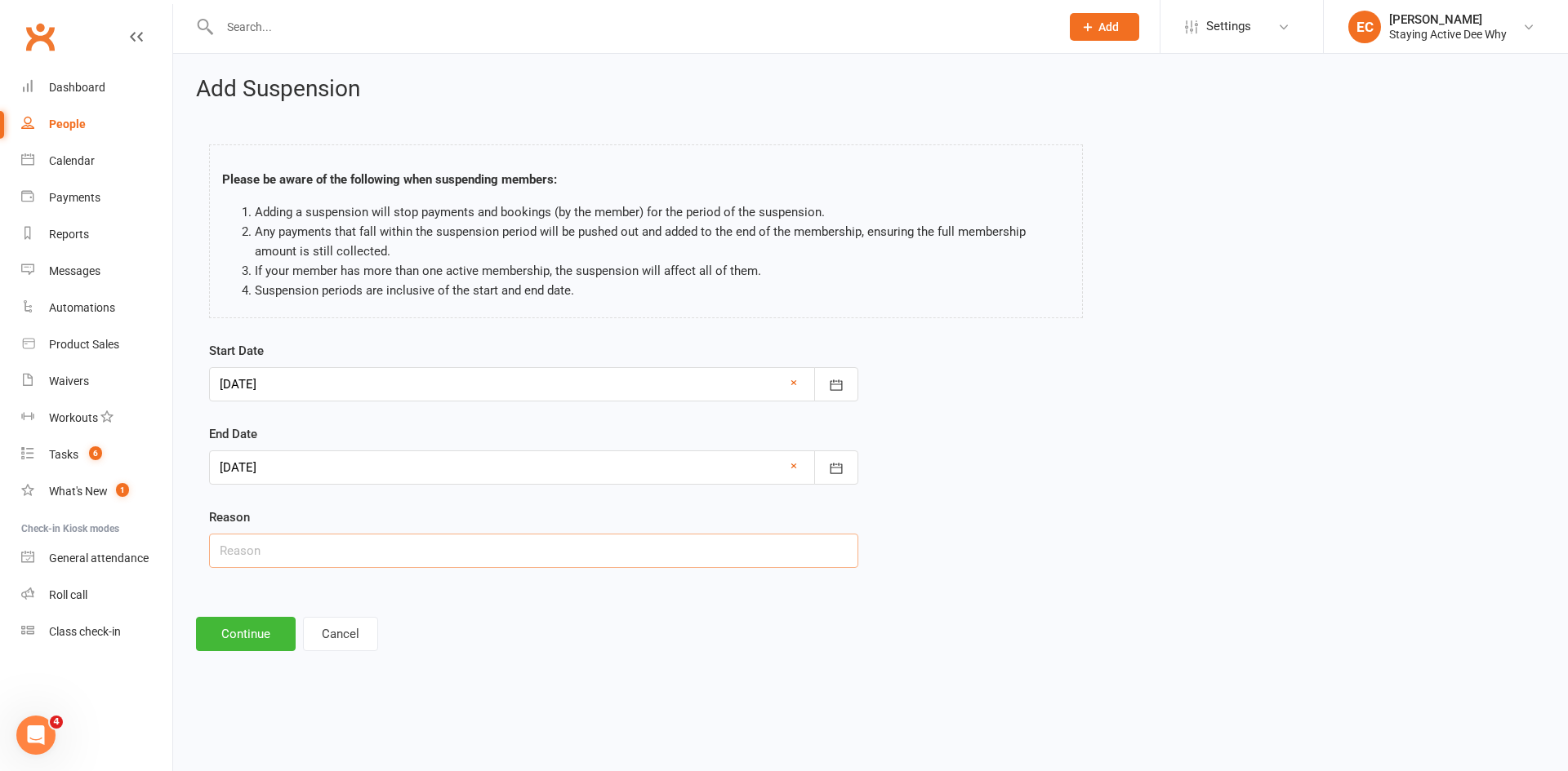
click at [253, 553] on input "text" at bounding box center [534, 552] width 649 height 35
type input "Overseas visitors"
click at [267, 631] on button "Continue" at bounding box center [245, 634] width 99 height 35
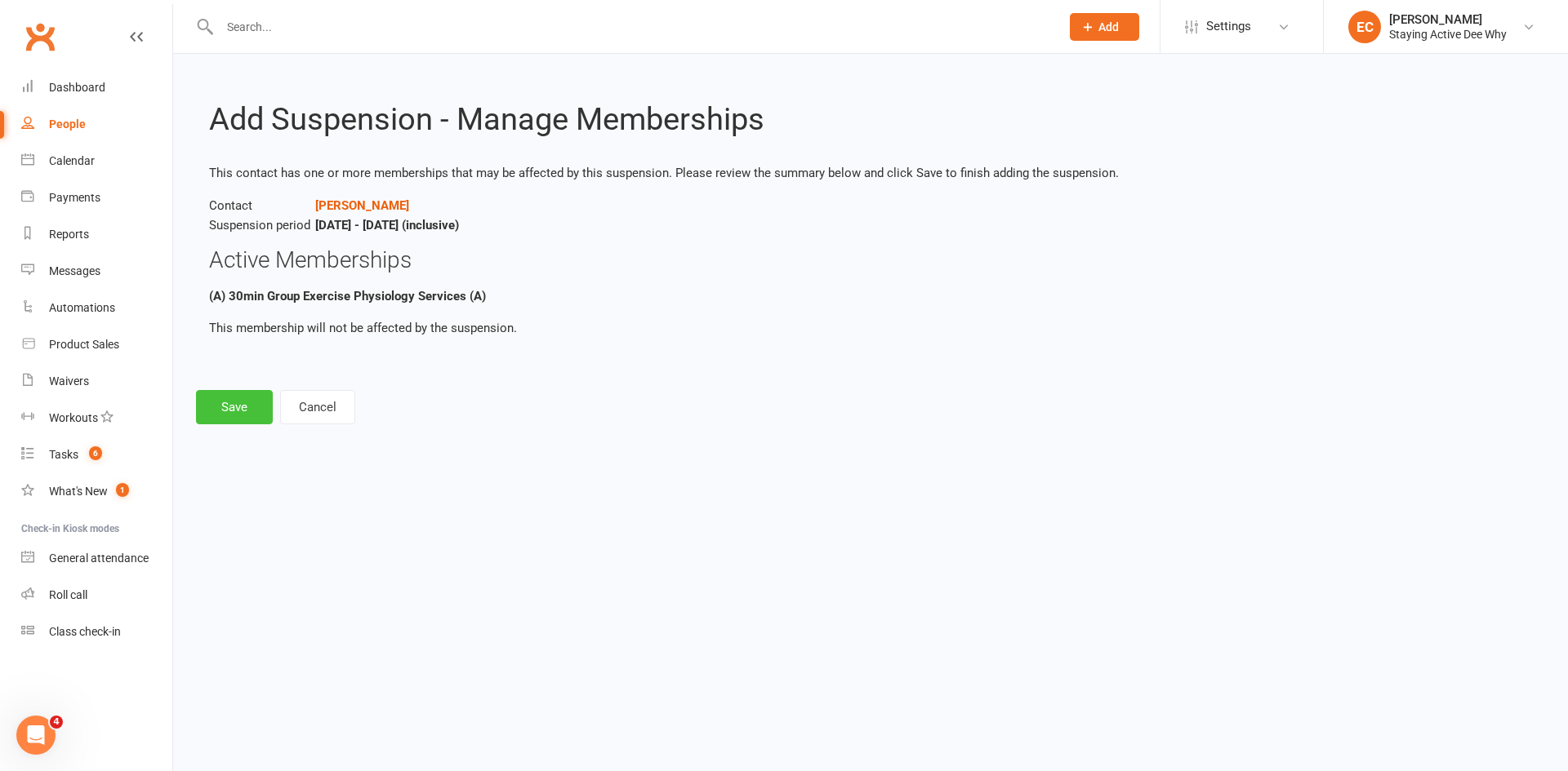
click at [257, 409] on button "Save" at bounding box center [234, 408] width 76 height 35
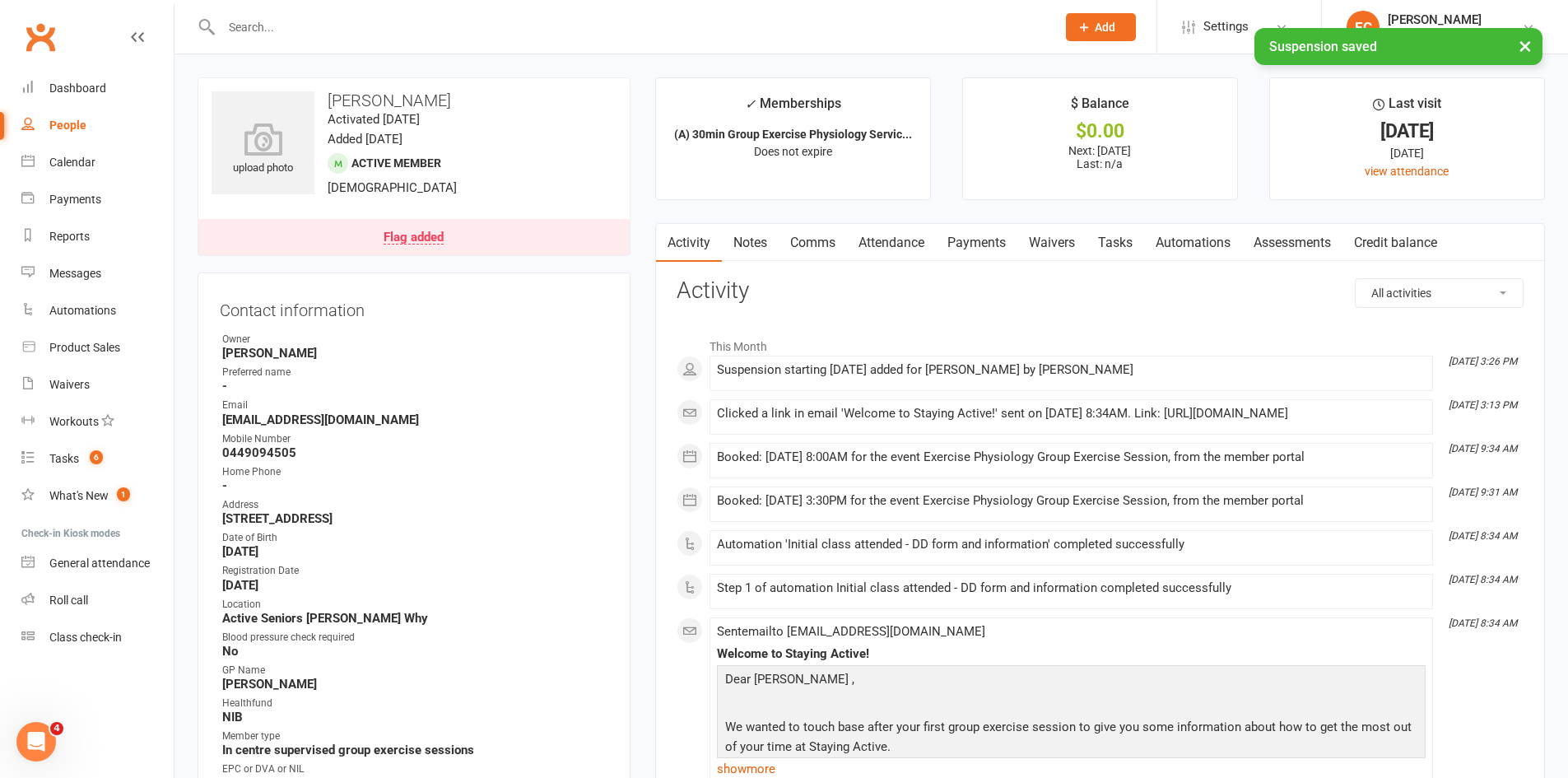
click at [967, 249] on link "Payments" at bounding box center [977, 242] width 82 height 38
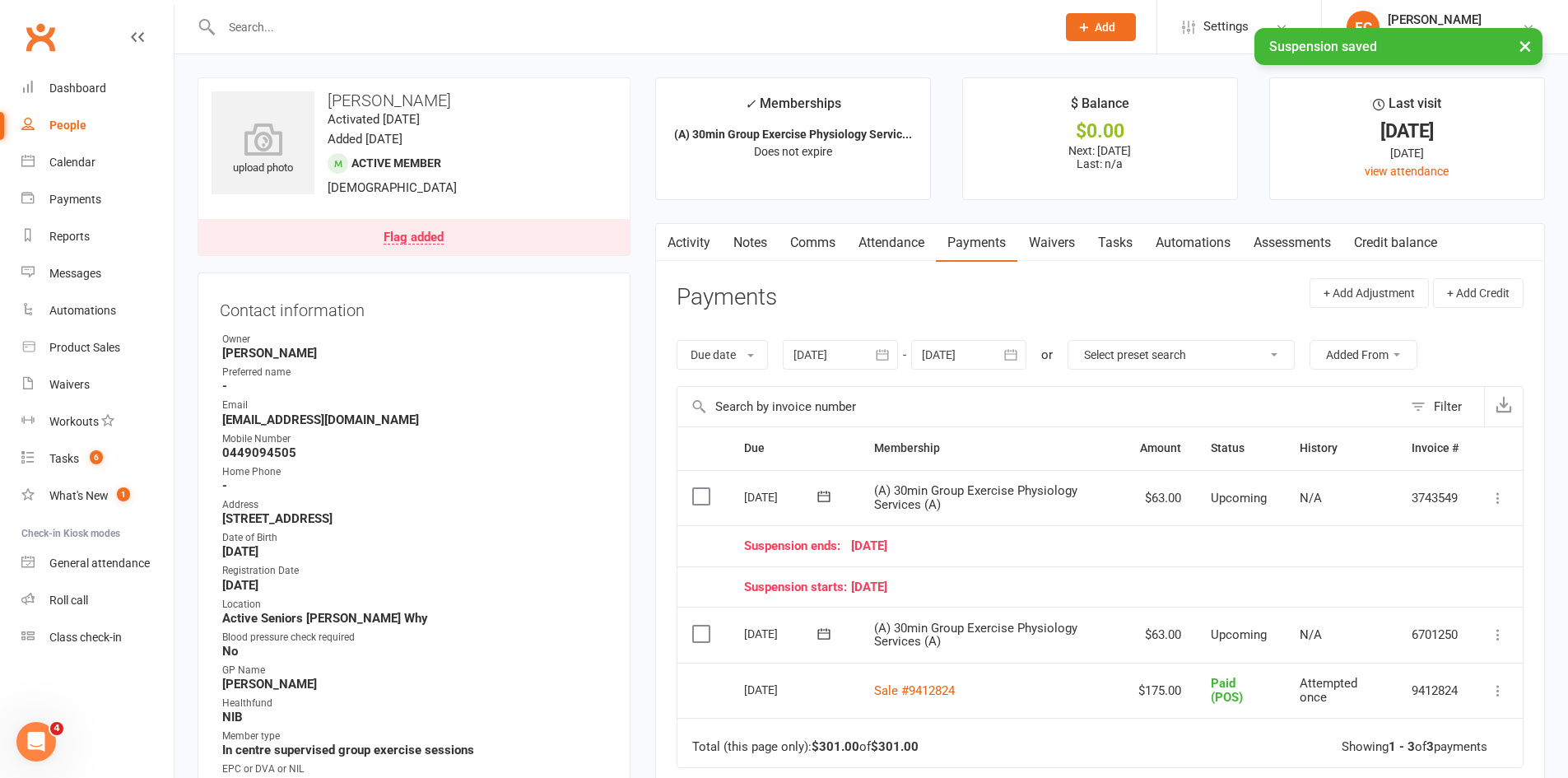
click at [1495, 499] on icon at bounding box center [1498, 499] width 17 height 17
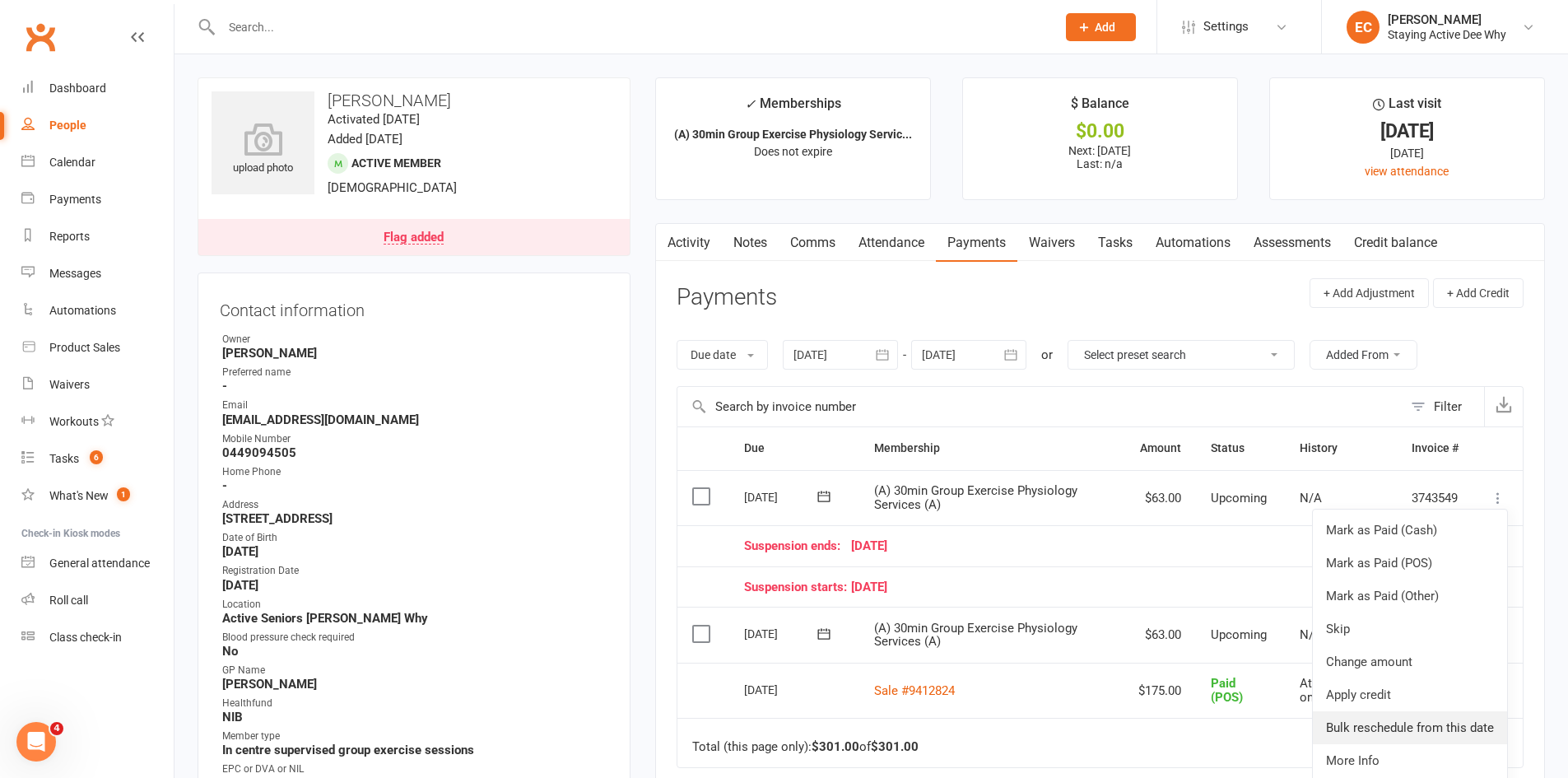
click at [1340, 727] on link "Bulk reschedule from this date" at bounding box center [1410, 728] width 195 height 33
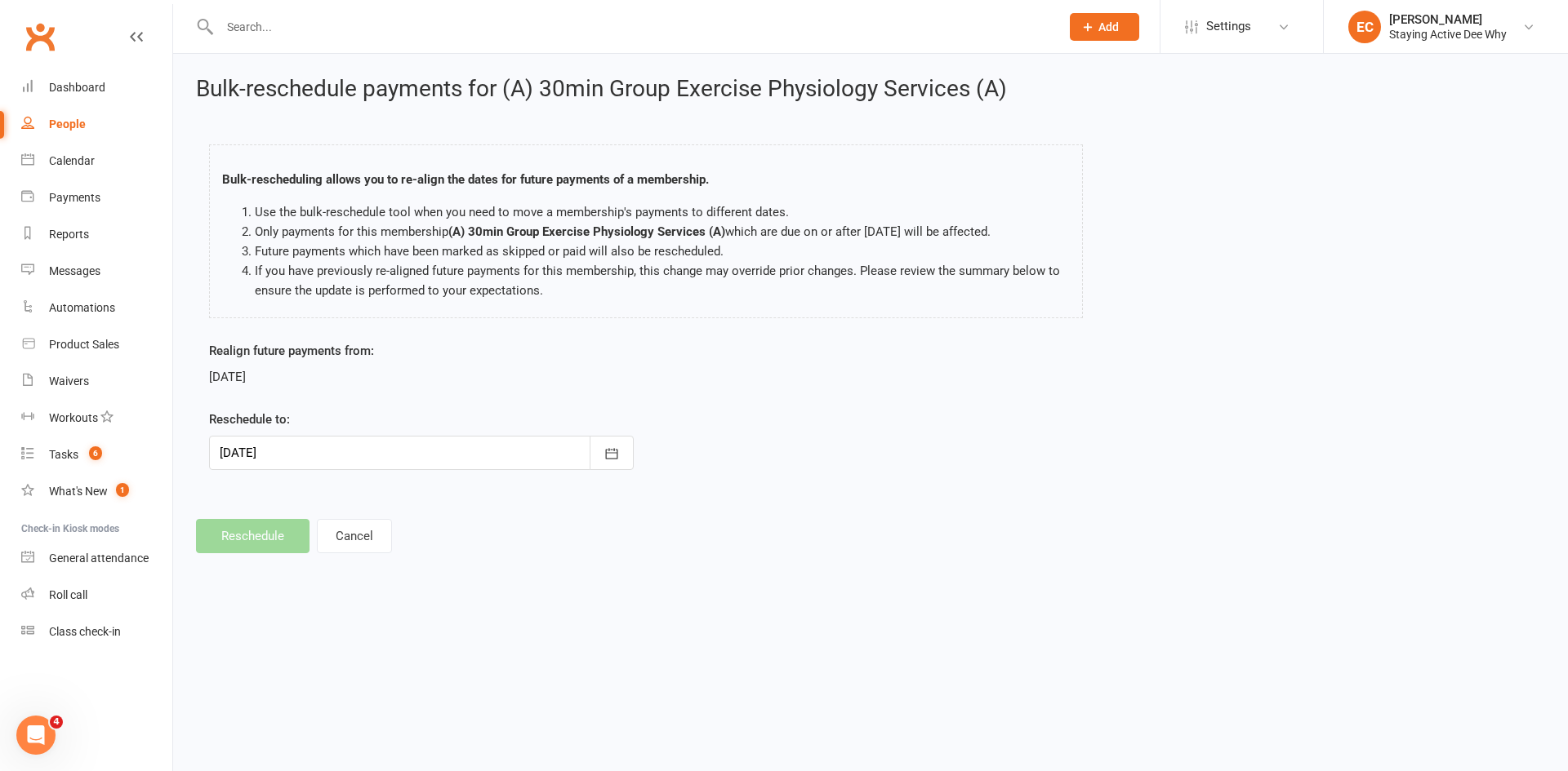
click at [515, 451] on div at bounding box center [422, 453] width 424 height 35
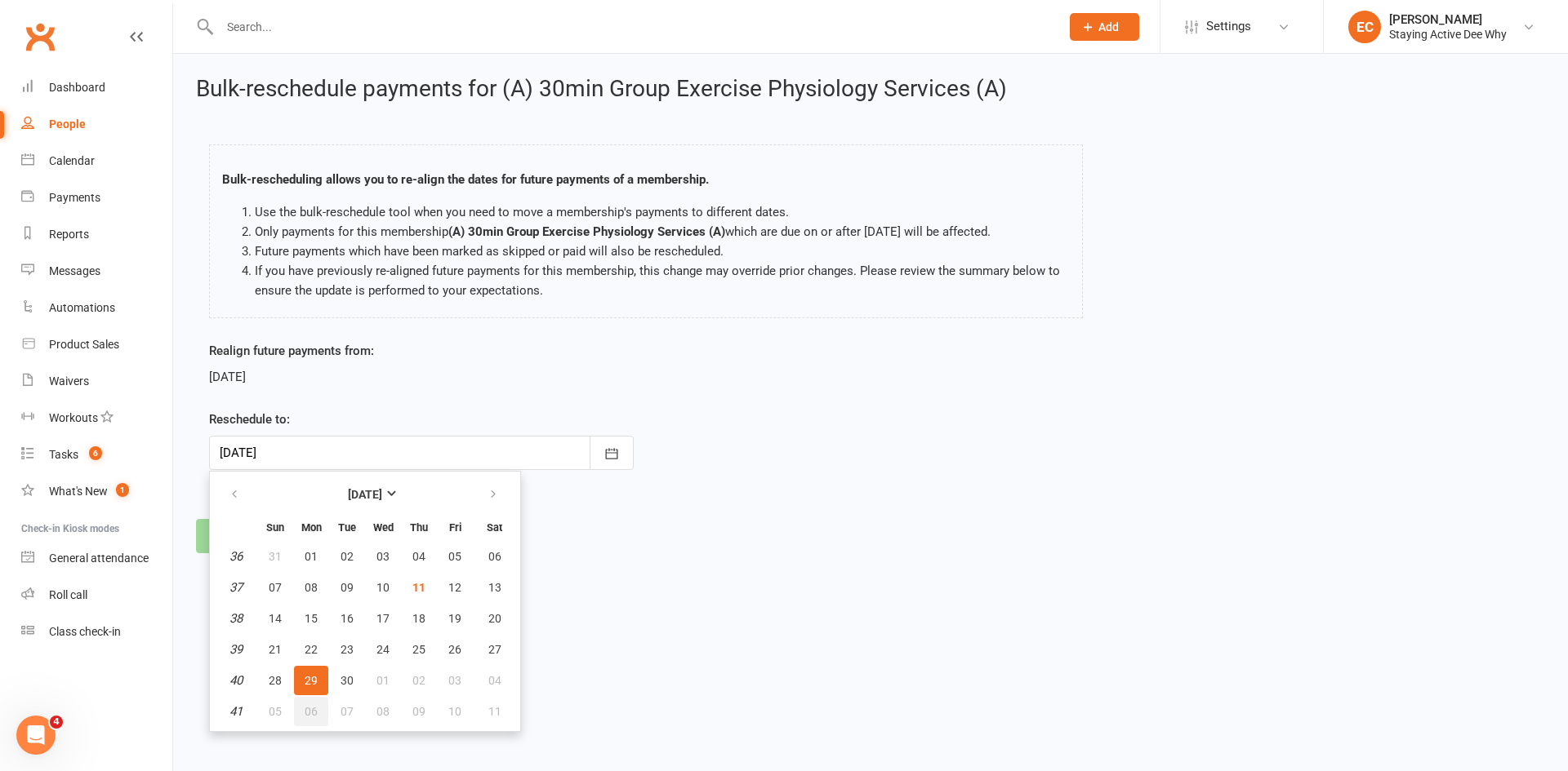
click at [311, 711] on span "06" at bounding box center [311, 712] width 13 height 13
type input "06 Oct 2025"
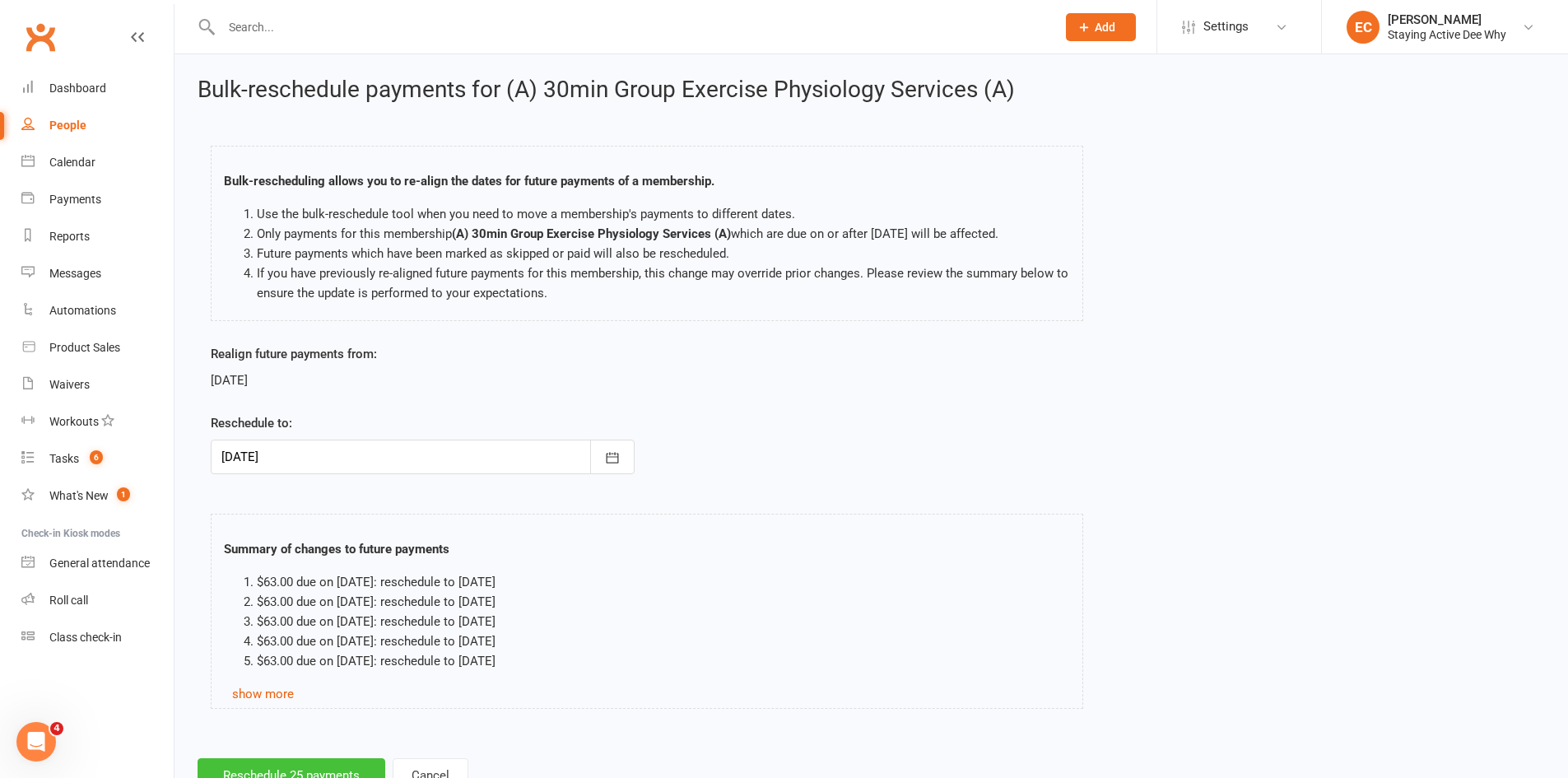
click at [282, 768] on button "Reschedule 25 payments" at bounding box center [291, 776] width 187 height 35
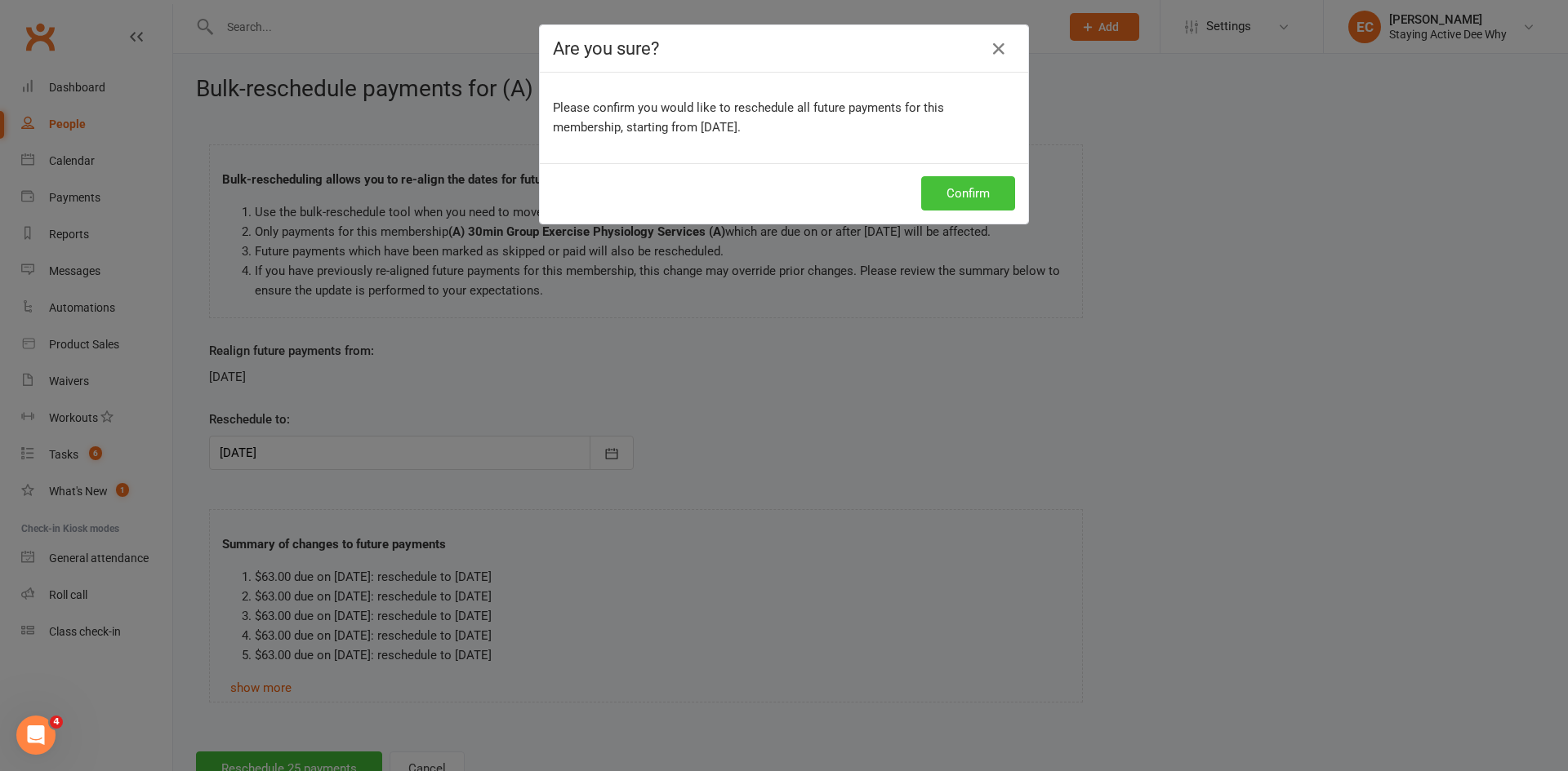
click at [950, 179] on button "Confirm" at bounding box center [968, 194] width 94 height 35
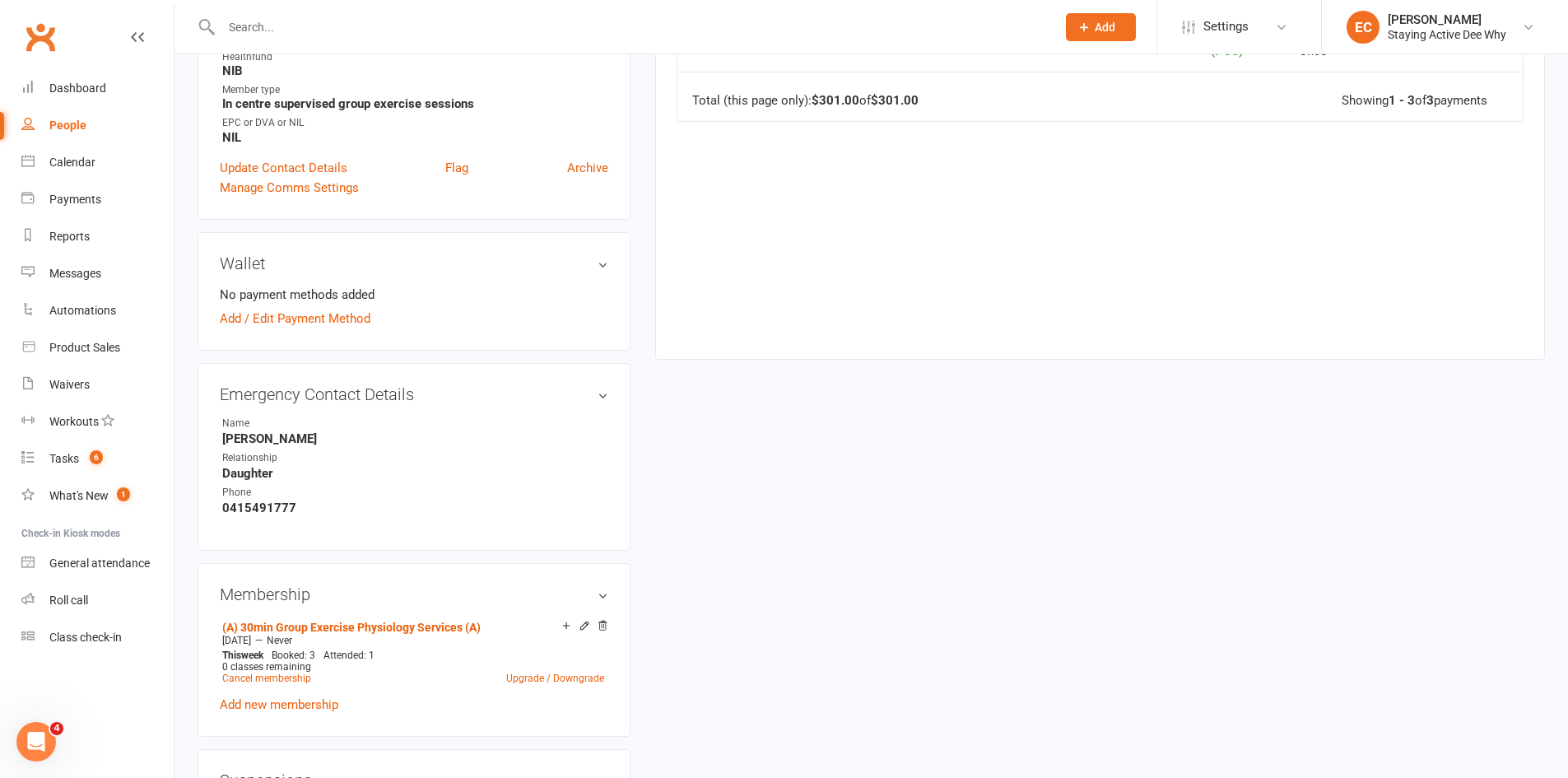
scroll to position [659, 0]
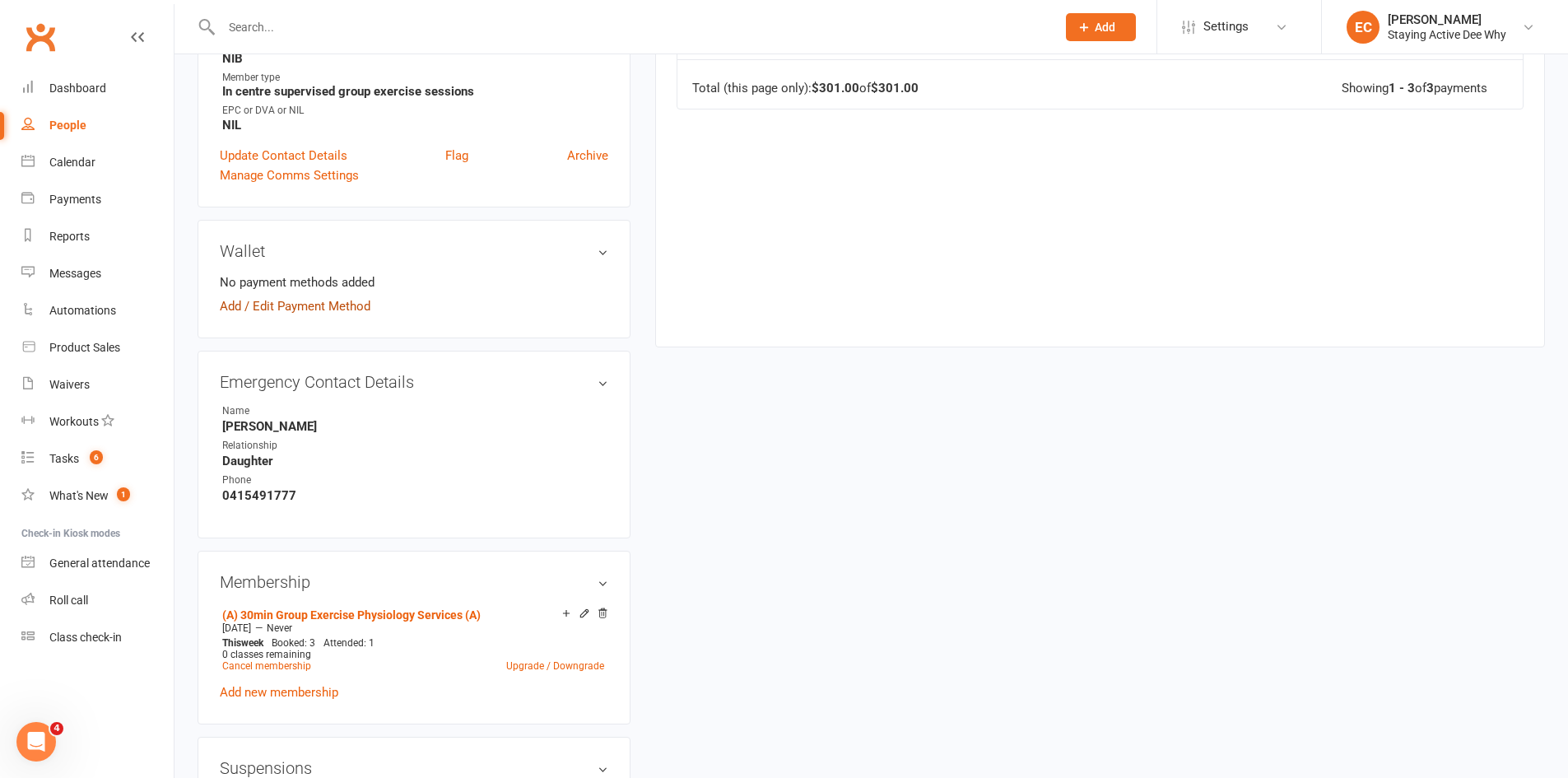
click at [323, 308] on link "Add / Edit Payment Method" at bounding box center [295, 307] width 151 height 20
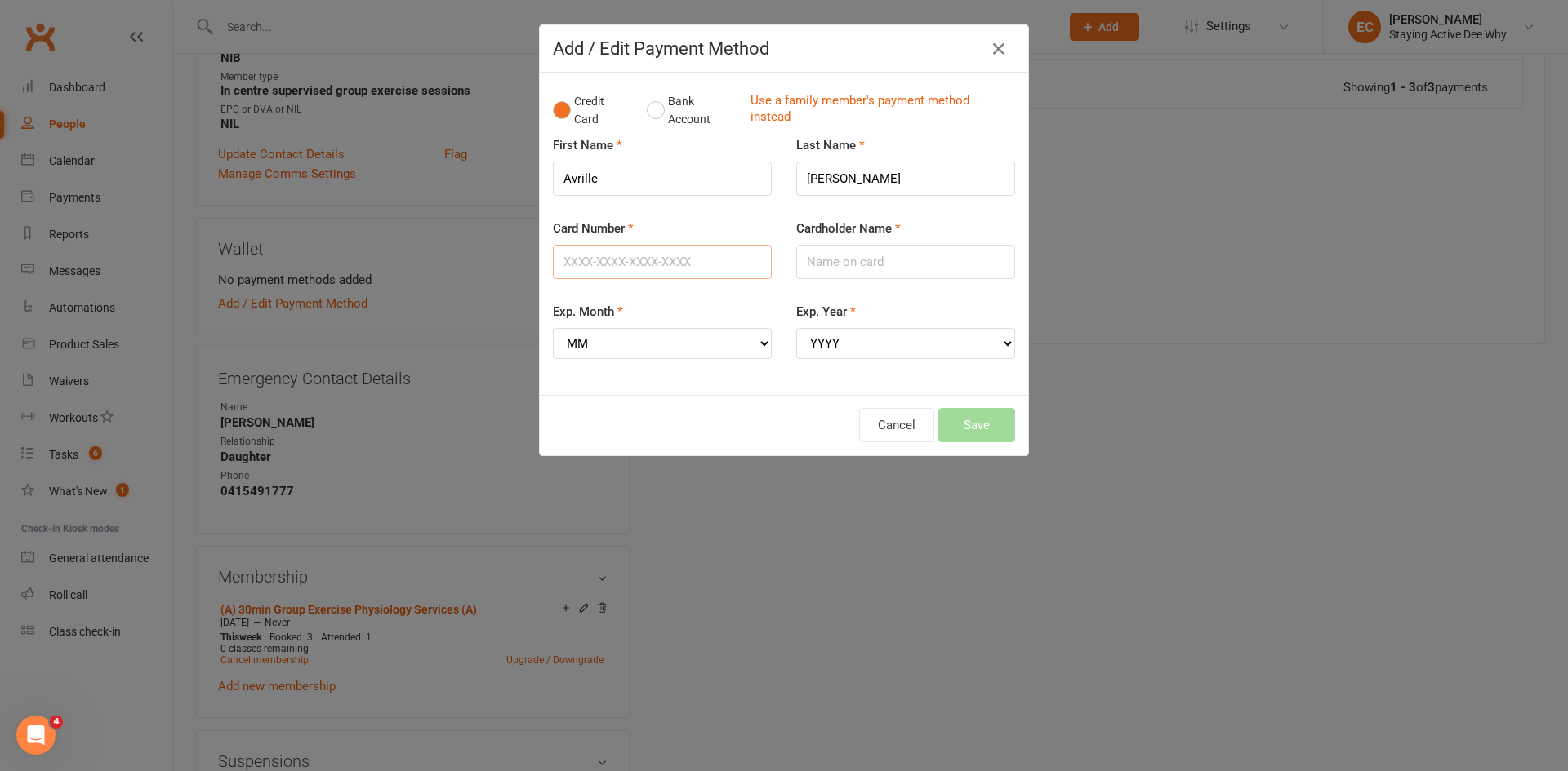
click at [645, 268] on input "Card Number" at bounding box center [662, 262] width 219 height 35
type input "5"
type input "5163103003066424"
click at [901, 274] on input "Cardholder Name" at bounding box center [905, 262] width 219 height 35
type input "Avrille Ciccone"
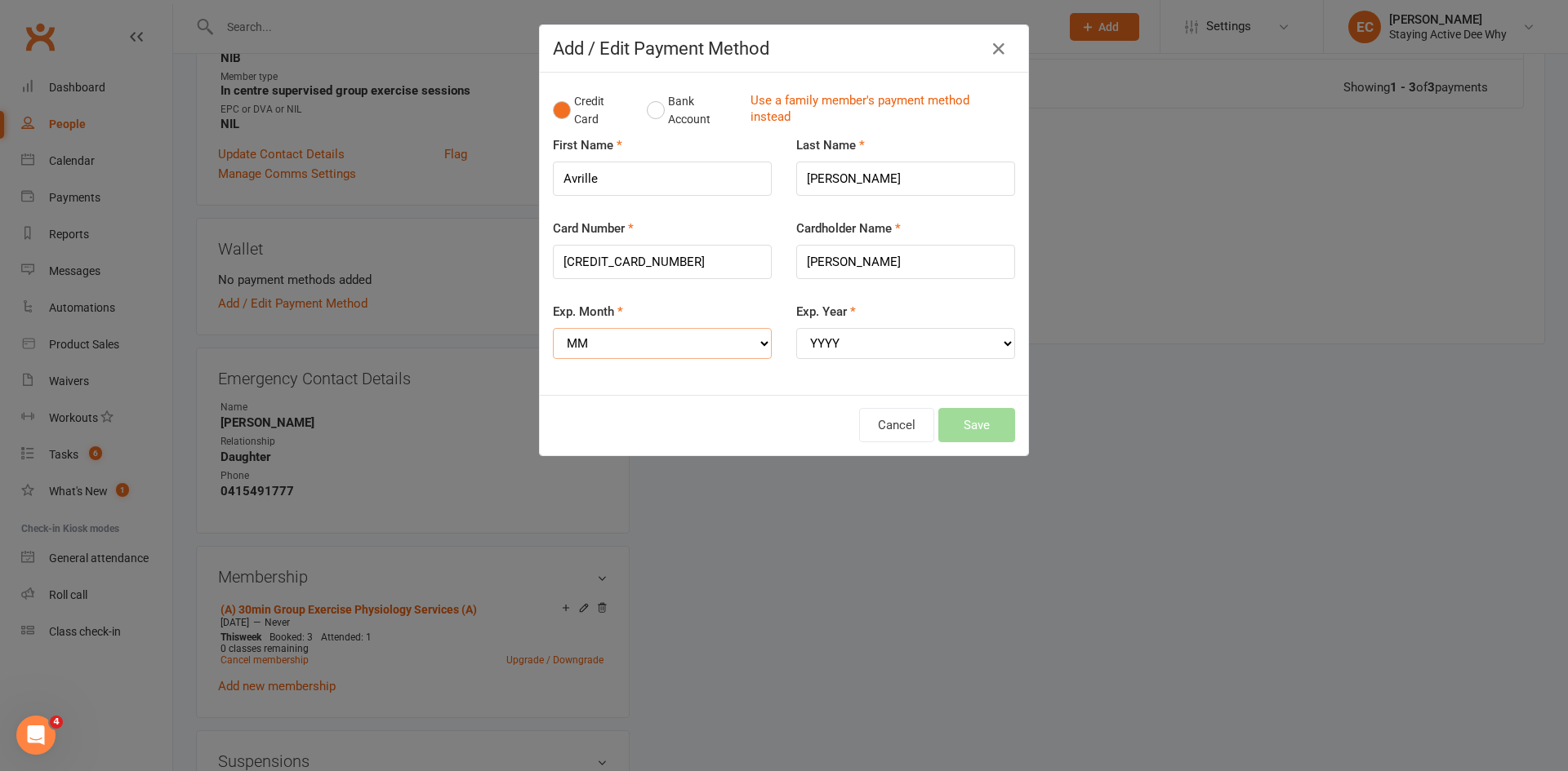
click at [682, 341] on select "MM 01 02 03 04 05 06 07 08 09 10 11 12" at bounding box center [662, 344] width 219 height 31
select select "05"
click at [553, 329] on select "MM 01 02 03 04 05 06 07 08 09 10 11 12" at bounding box center [662, 344] width 219 height 31
click at [857, 346] on select "YYYY 2025 2026 2027 2028 2029 2030 2031 2032 2033 2034" at bounding box center [905, 344] width 219 height 31
select select "2028"
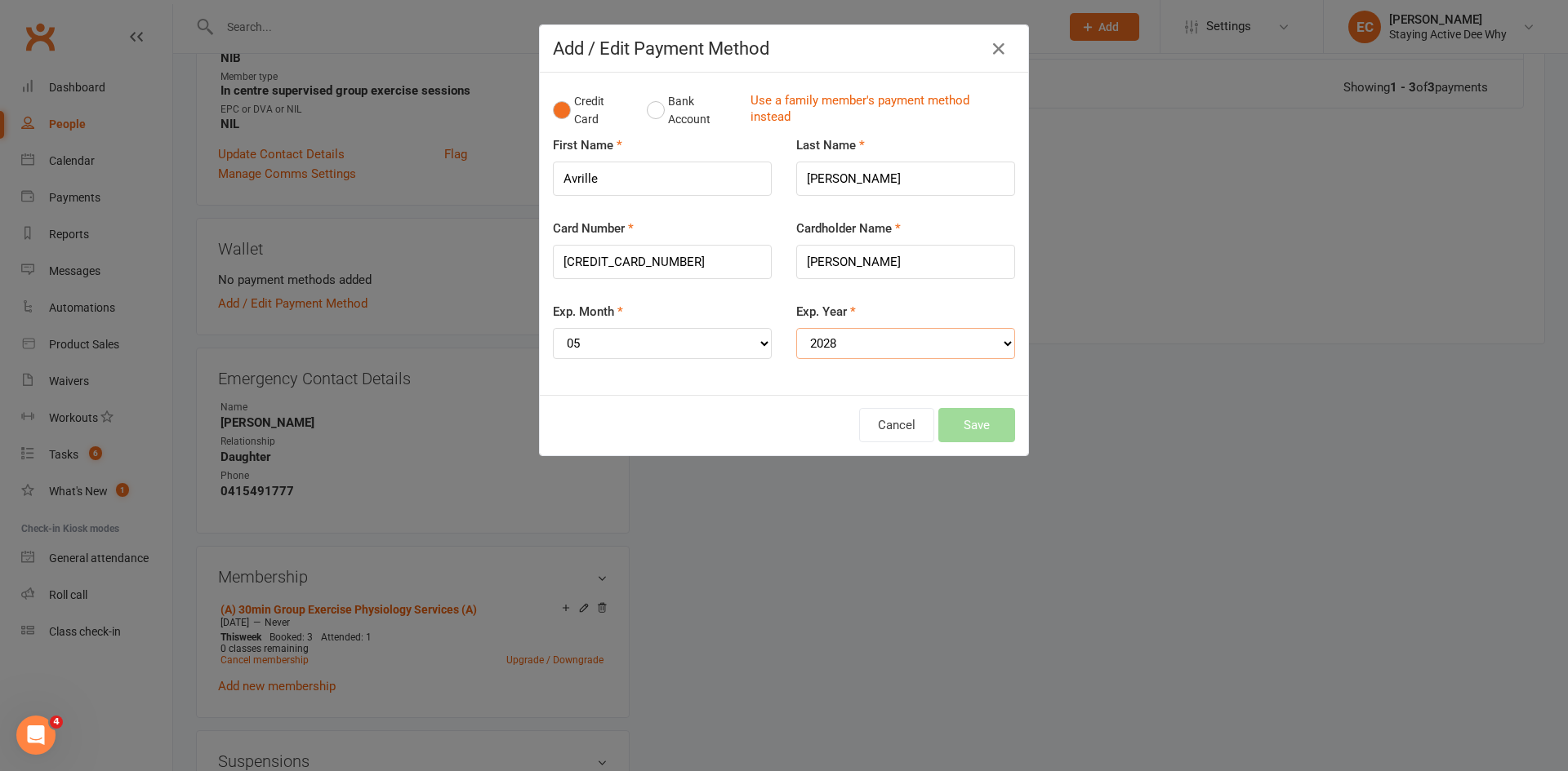
click at [796, 329] on select "YYYY 2025 2026 2027 2028 2029 2030 2031 2032 2033 2034" at bounding box center [905, 344] width 219 height 31
click at [949, 421] on button "Save" at bounding box center [976, 425] width 76 height 35
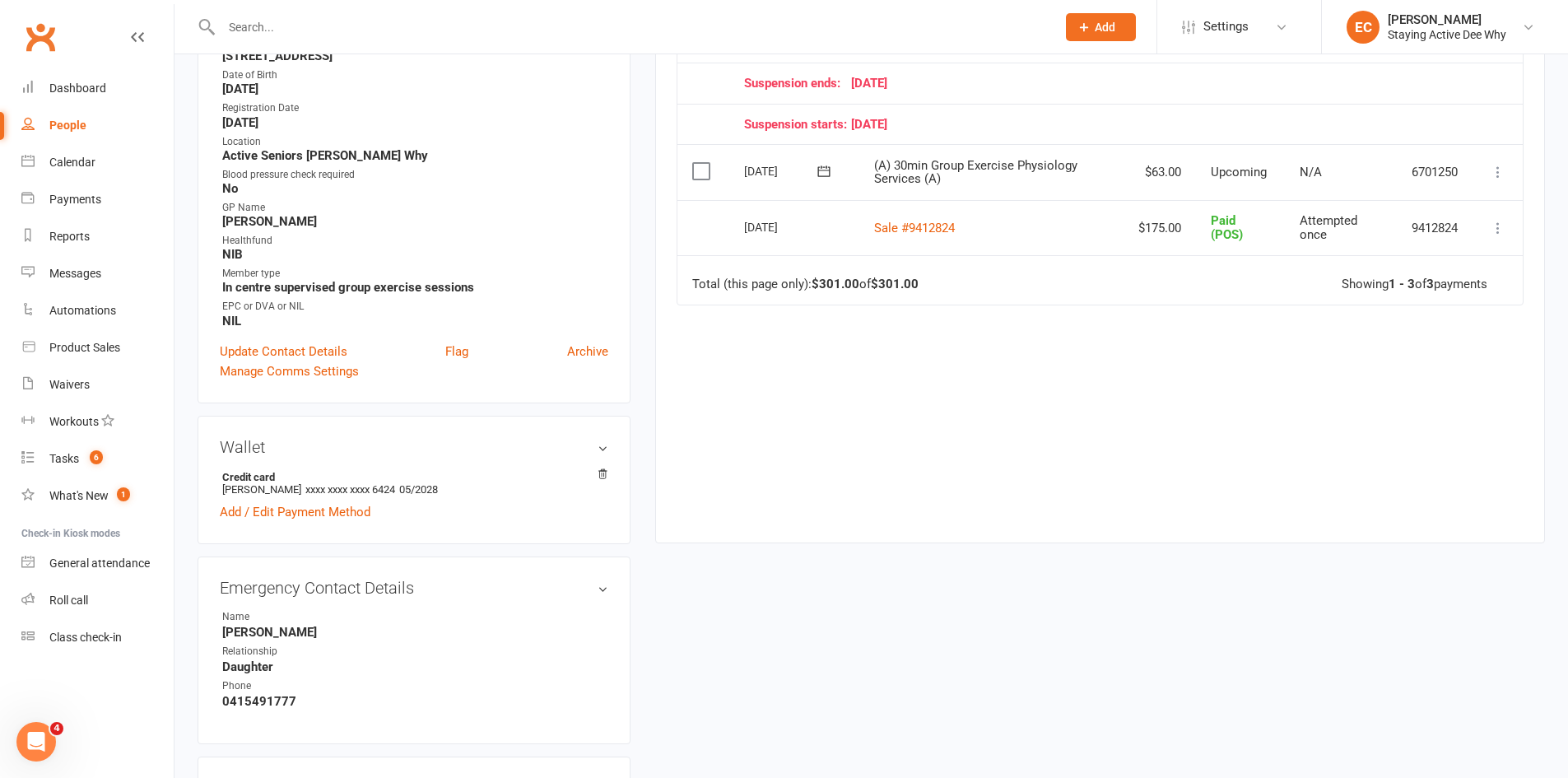
scroll to position [0, 0]
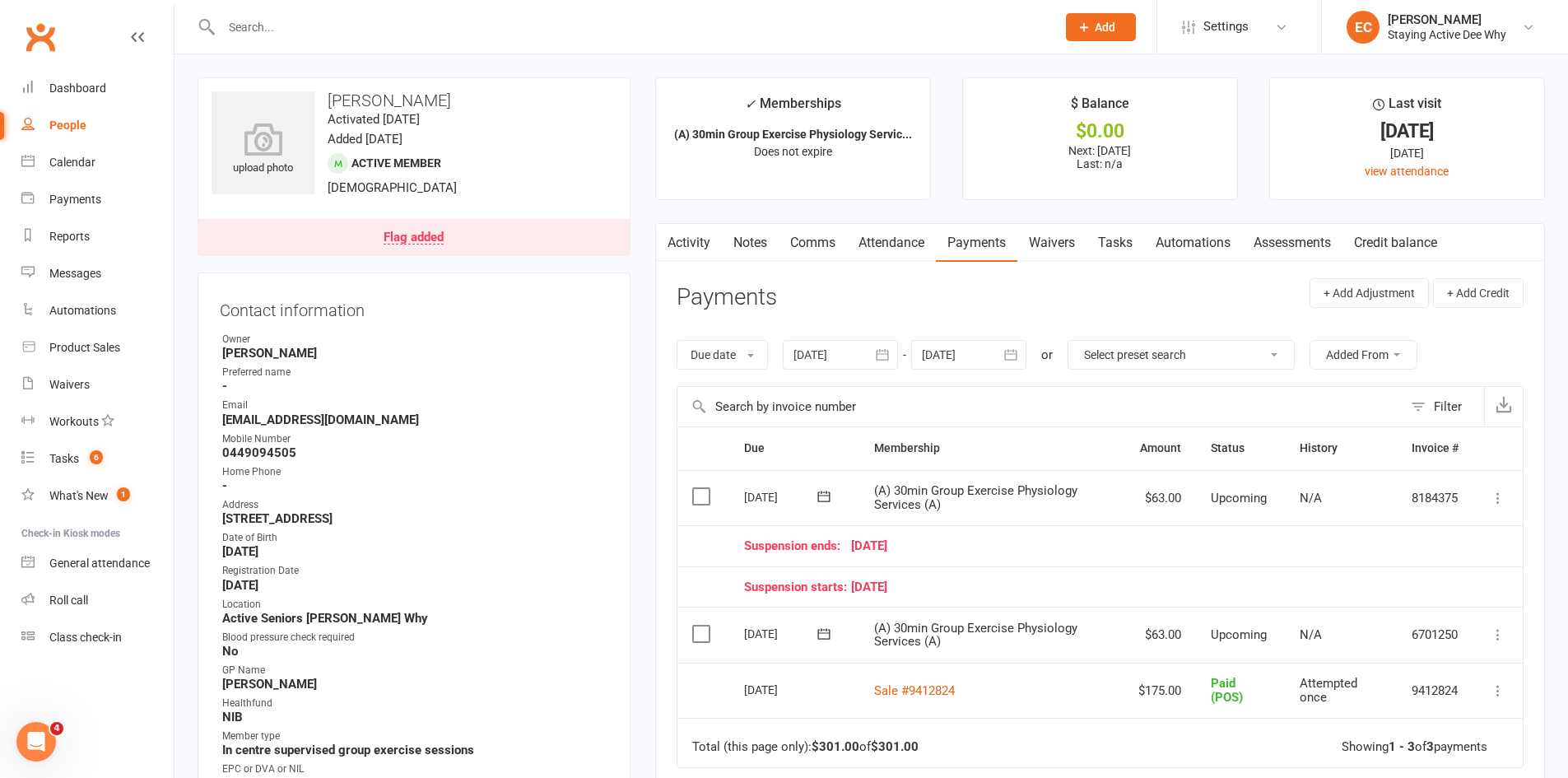
click at [390, 28] on input "text" at bounding box center [631, 27] width 828 height 23
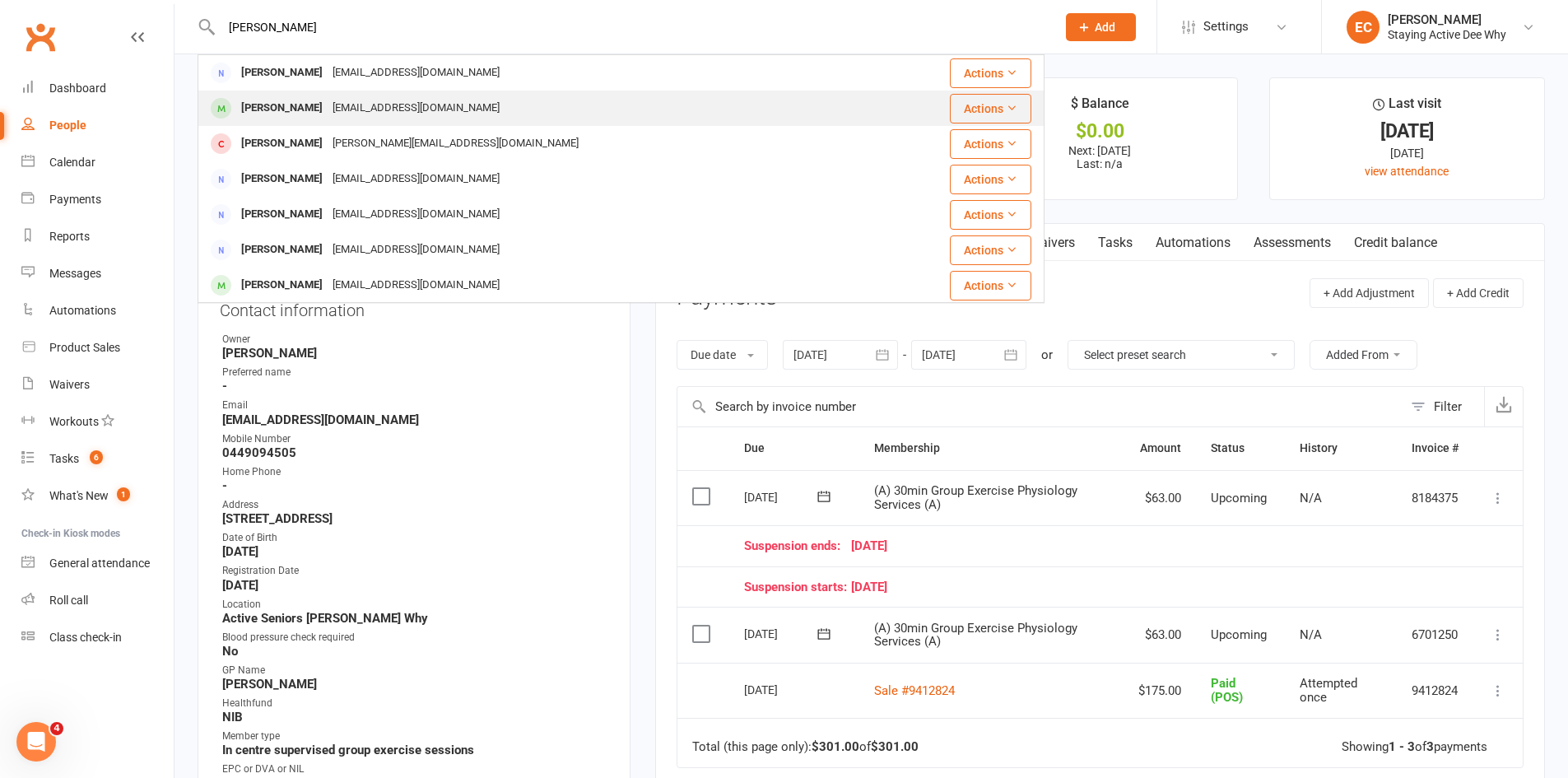
type input "herrin"
click at [386, 98] on div "jennmop@optusnet.com.au" at bounding box center [416, 108] width 177 height 24
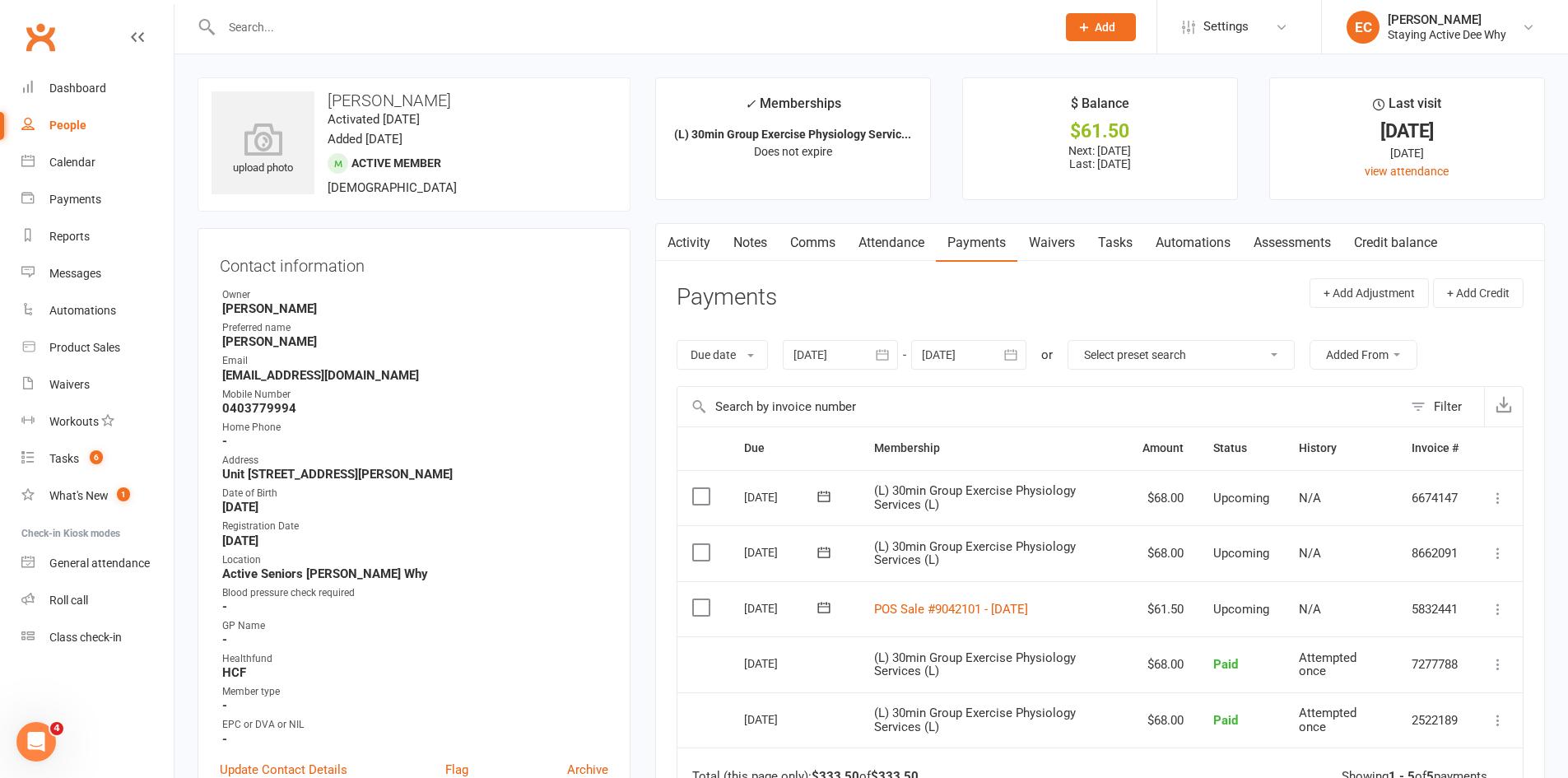
click at [704, 237] on link "Activity" at bounding box center [689, 242] width 66 height 38
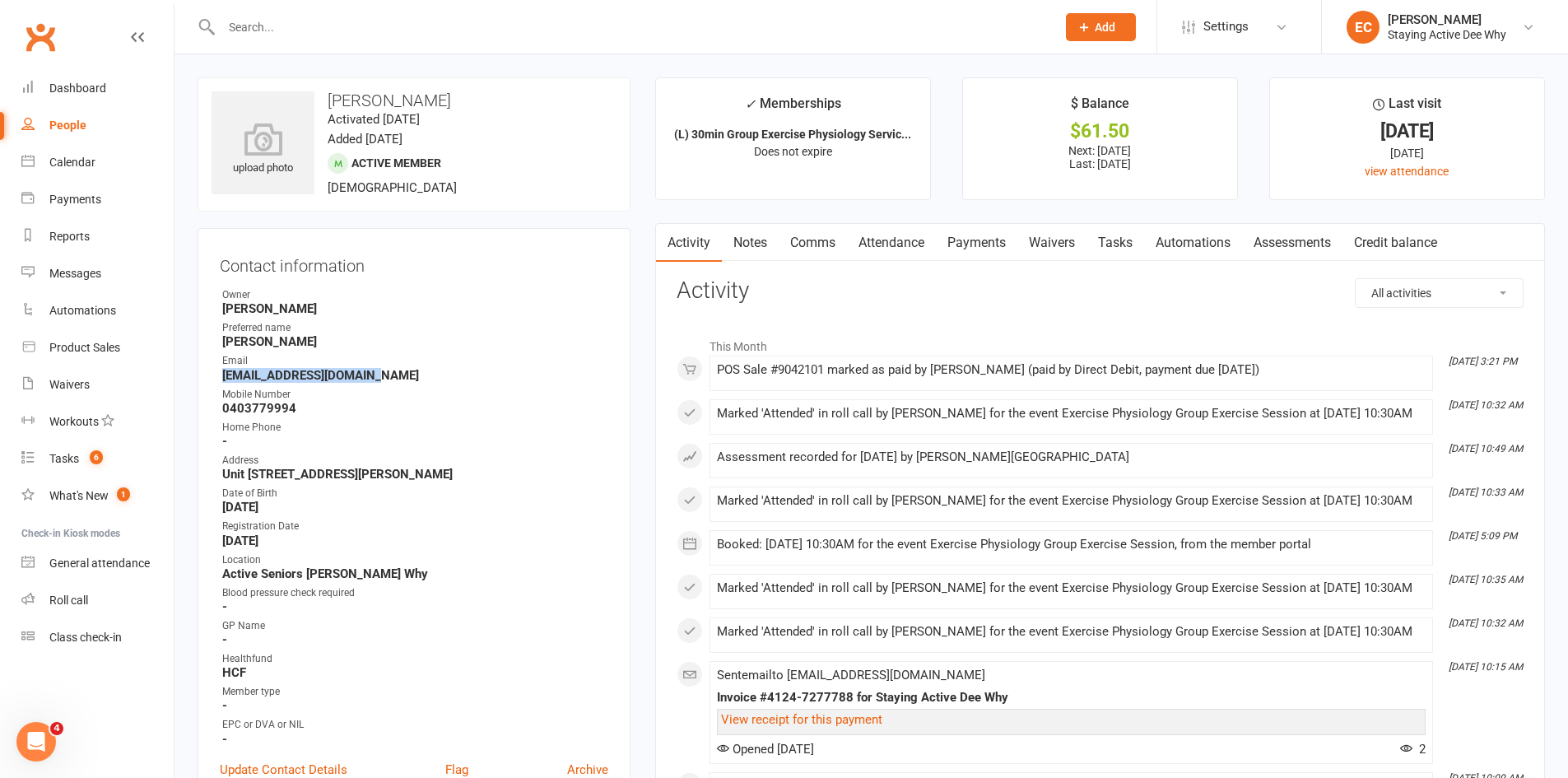
drag, startPoint x: 375, startPoint y: 376, endPoint x: 219, endPoint y: 378, distance: 156.0
click at [219, 378] on div "Contact information Owner Emma Cooper-Southam Preferred name Jenny Email jennmo…" at bounding box center [414, 524] width 433 height 594
copy strong "jennmop@optusnet.com.au"
